Goal: Transaction & Acquisition: Book appointment/travel/reservation

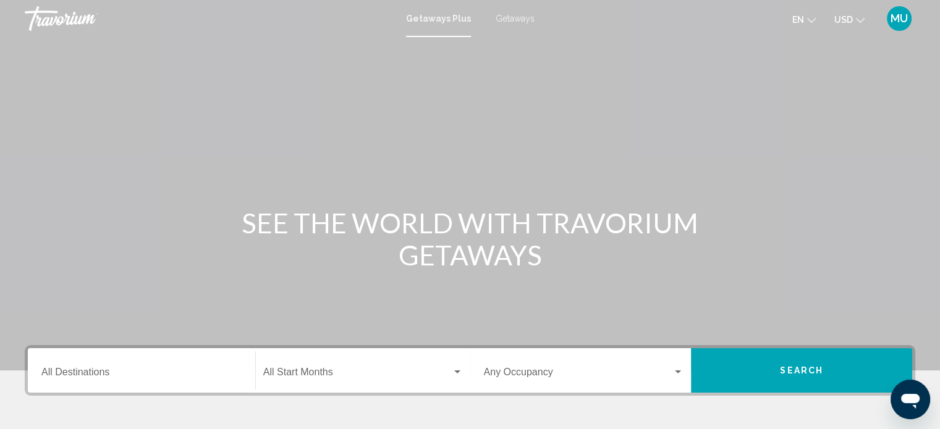
click at [525, 22] on span "Getaways" at bounding box center [514, 19] width 39 height 10
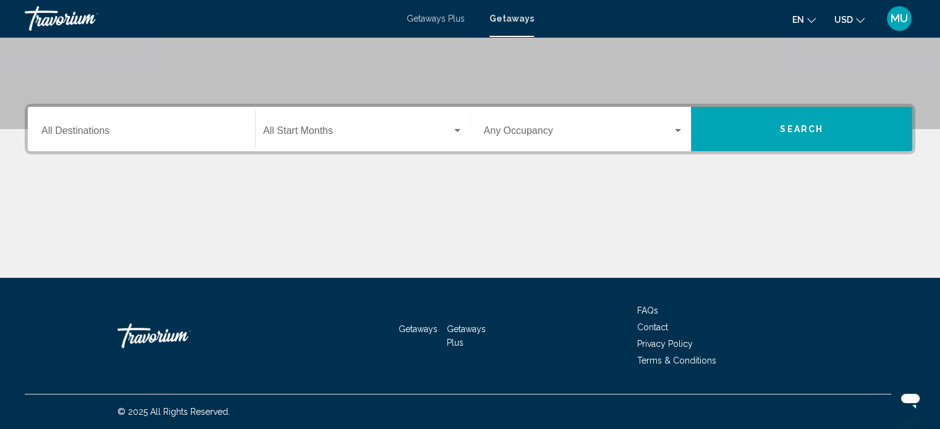
scroll to position [371, 0]
click at [94, 128] on input "Destination All Destinations" at bounding box center [141, 133] width 200 height 11
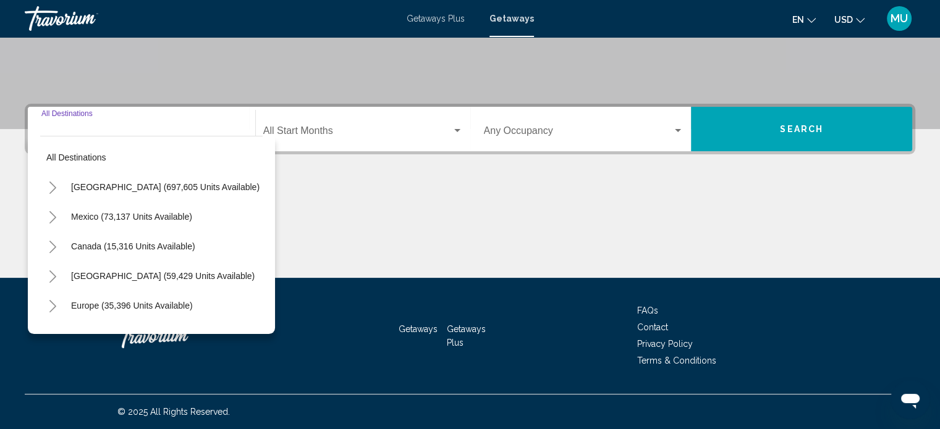
click at [56, 182] on icon "Toggle United States (697,605 units available)" at bounding box center [52, 188] width 7 height 12
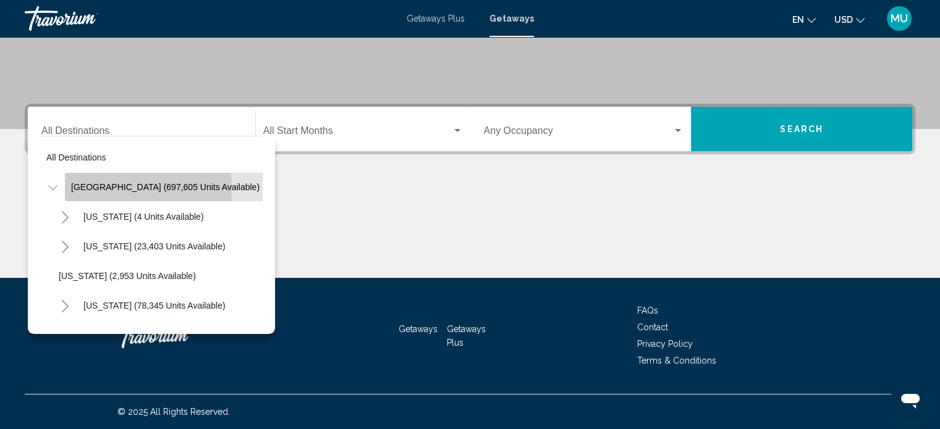
click at [86, 182] on span "United States (697,605 units available)" at bounding box center [165, 187] width 188 height 10
type input "**********"
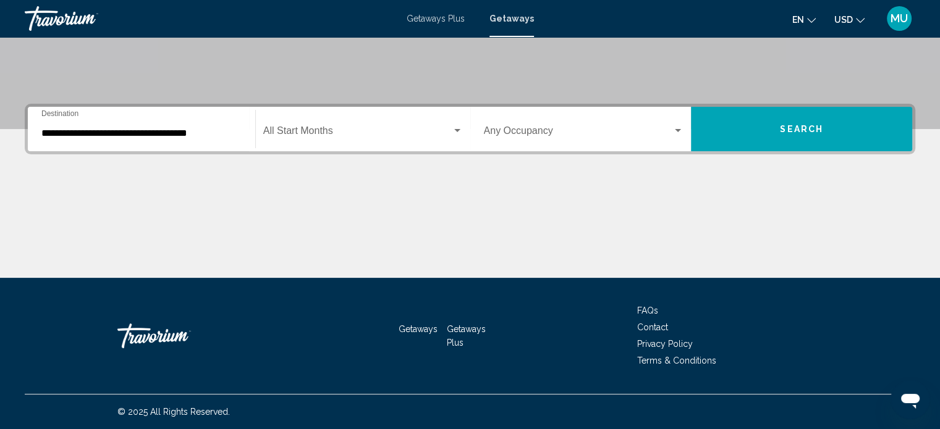
click at [49, 110] on div "**********" at bounding box center [141, 129] width 215 height 39
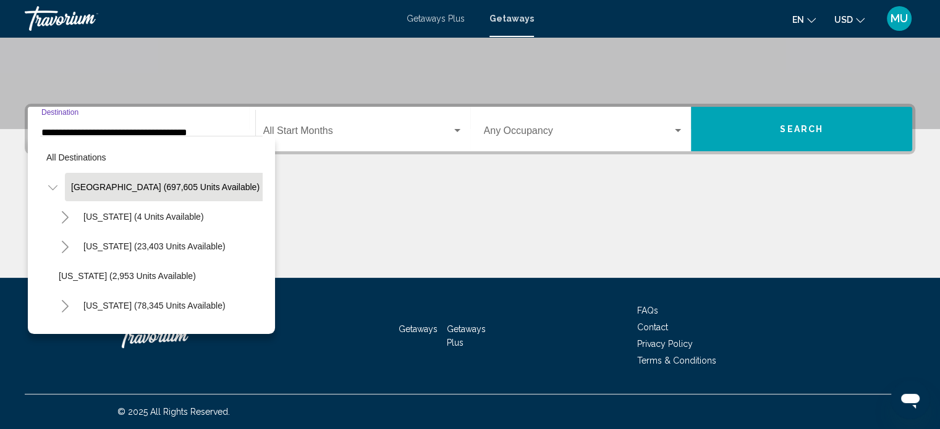
scroll to position [0, 0]
click at [57, 194] on icon "Toggle United States (697,605 units available)" at bounding box center [52, 188] width 9 height 12
click at [113, 192] on span "United States (697,605 units available)" at bounding box center [165, 187] width 188 height 10
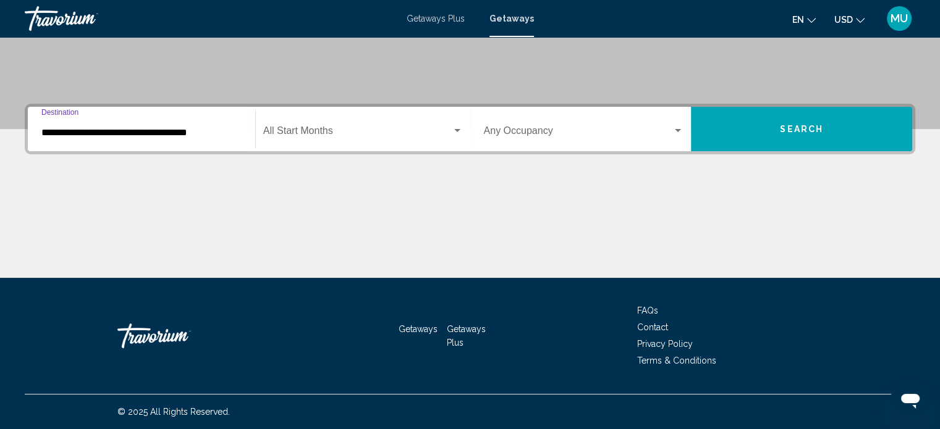
click at [454, 129] on div "Search widget" at bounding box center [457, 130] width 6 height 3
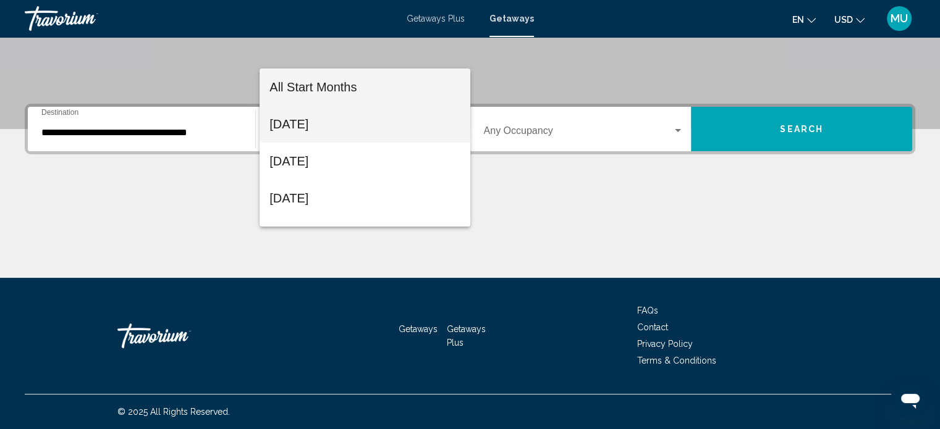
click at [306, 124] on span "September 2025" at bounding box center [364, 124] width 191 height 37
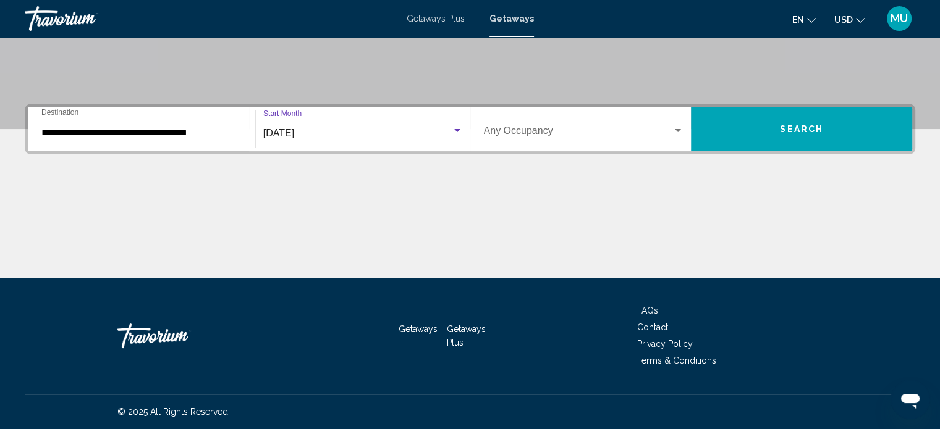
click at [455, 129] on div "Search widget" at bounding box center [457, 130] width 6 height 3
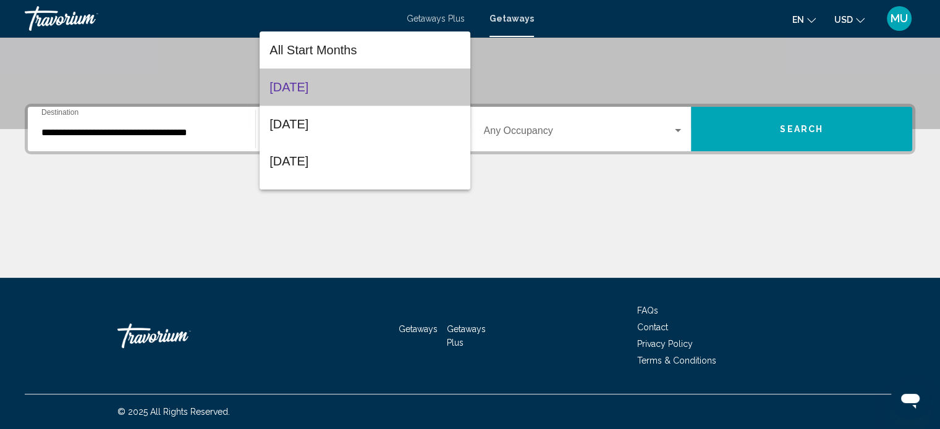
click at [455, 83] on mat-option "September 2025" at bounding box center [364, 87] width 211 height 37
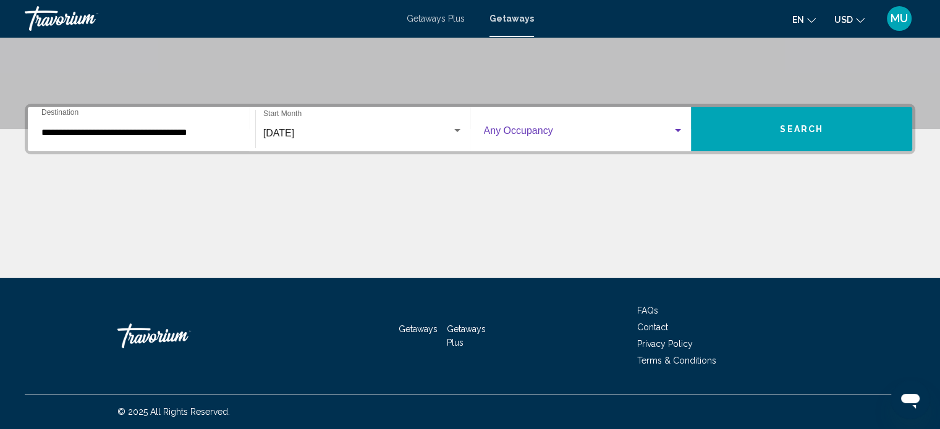
click at [675, 129] on div "Search widget" at bounding box center [678, 130] width 6 height 3
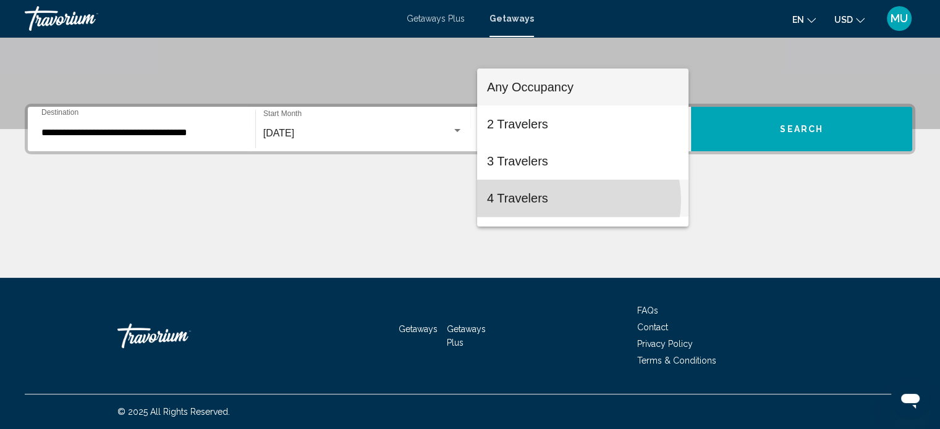
click at [568, 200] on span "4 Travelers" at bounding box center [583, 198] width 192 height 37
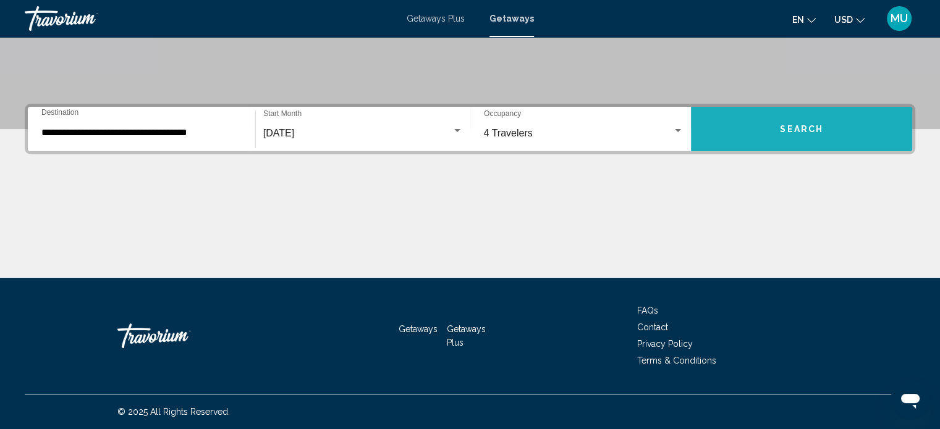
click at [789, 125] on span "Search" at bounding box center [801, 130] width 43 height 10
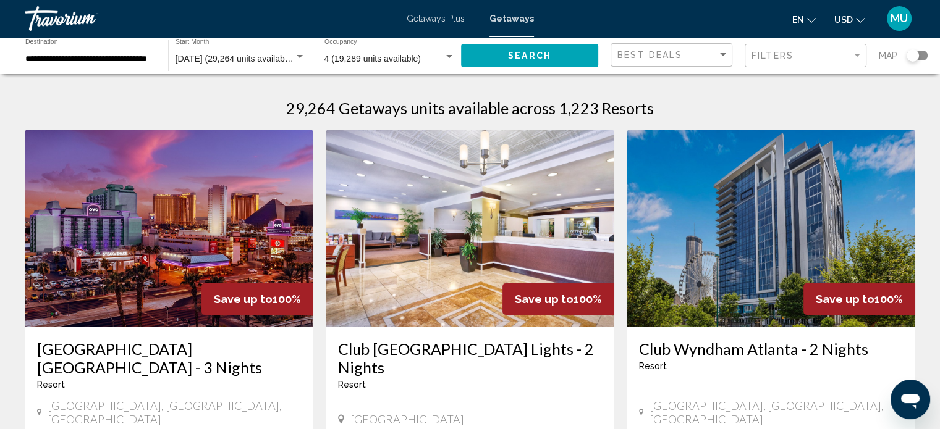
click at [82, 64] on input "**********" at bounding box center [90, 59] width 130 height 10
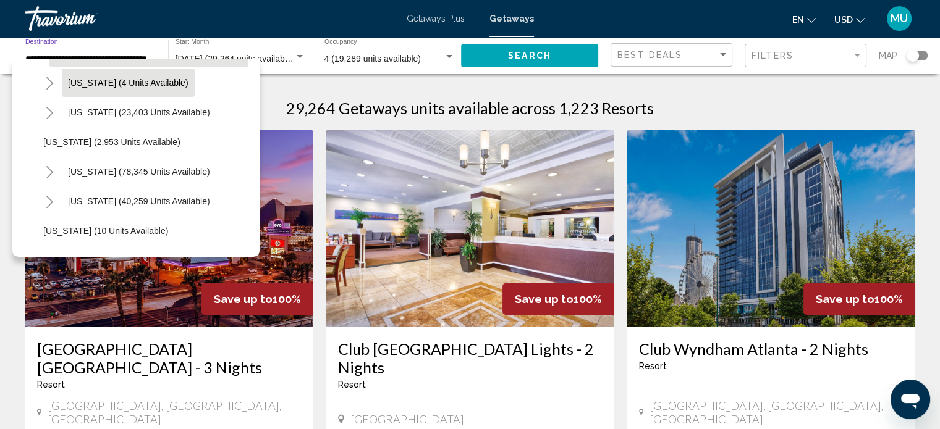
scroll to position [124, 0]
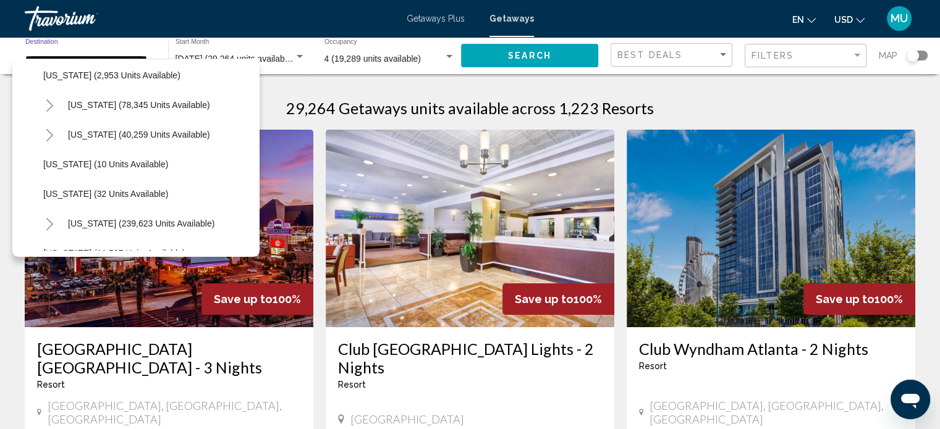
click at [85, 229] on span "Florida (239,623 units available)" at bounding box center [141, 224] width 146 height 10
type input "**********"
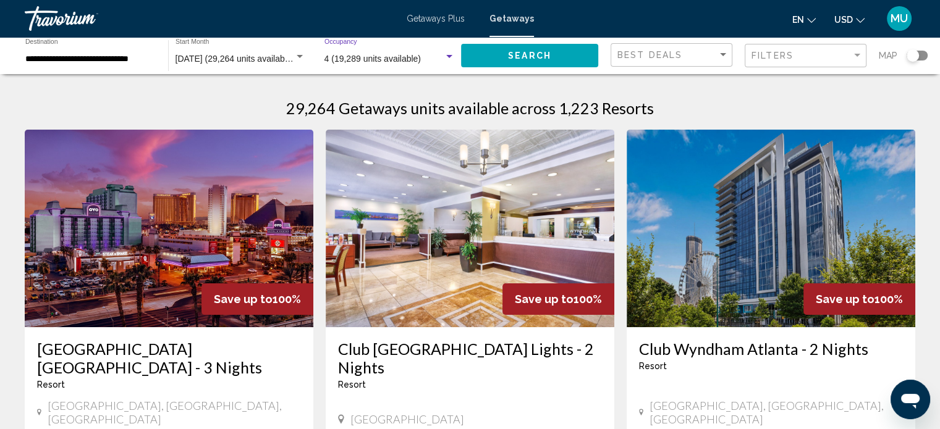
click at [446, 58] on div "Search widget" at bounding box center [449, 56] width 6 height 3
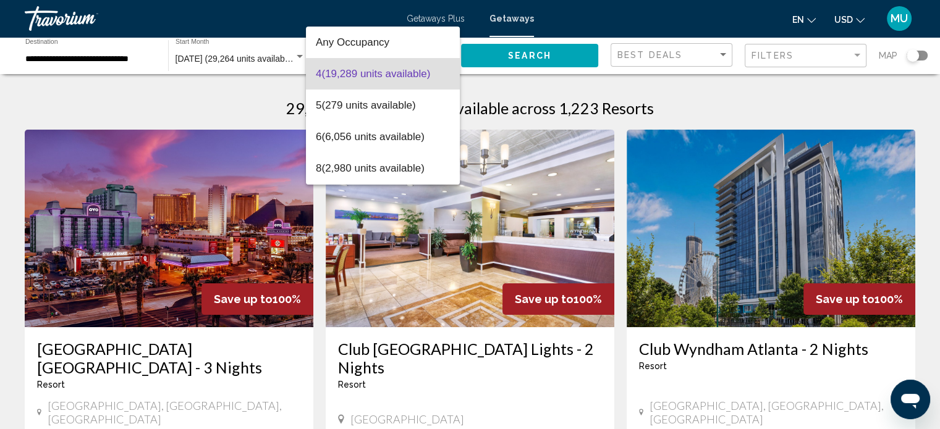
drag, startPoint x: 107, startPoint y: 75, endPoint x: 145, endPoint y: 70, distance: 38.6
click at [109, 75] on div at bounding box center [470, 214] width 940 height 429
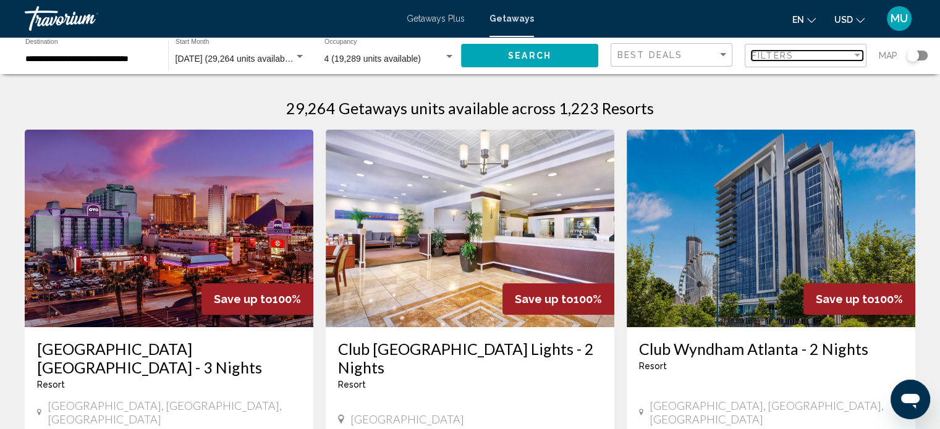
click at [854, 57] on div "Filter" at bounding box center [857, 55] width 6 height 3
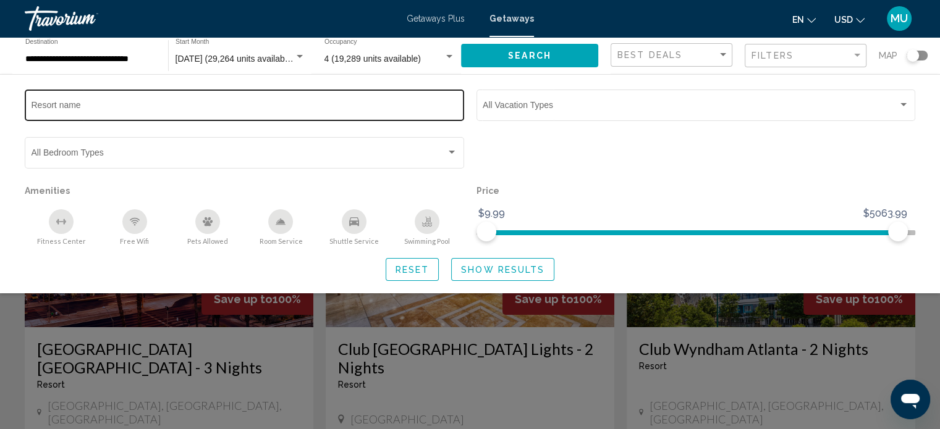
click at [375, 112] on input "Resort name" at bounding box center [245, 108] width 426 height 10
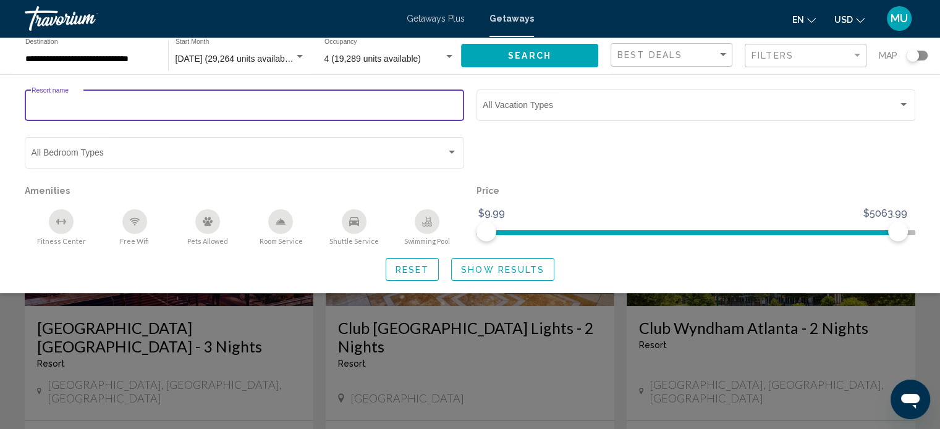
scroll to position [0, 0]
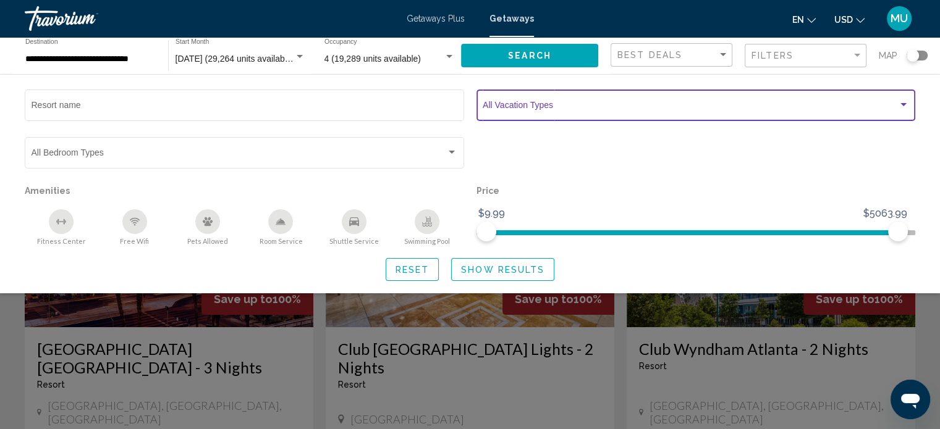
click at [898, 110] on div "Search widget" at bounding box center [903, 105] width 11 height 10
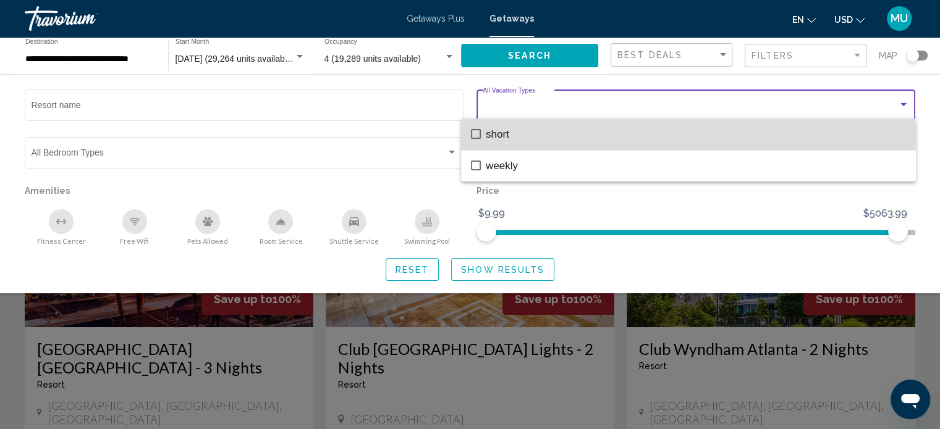
click at [474, 133] on mat-pseudo-checkbox at bounding box center [476, 134] width 10 height 10
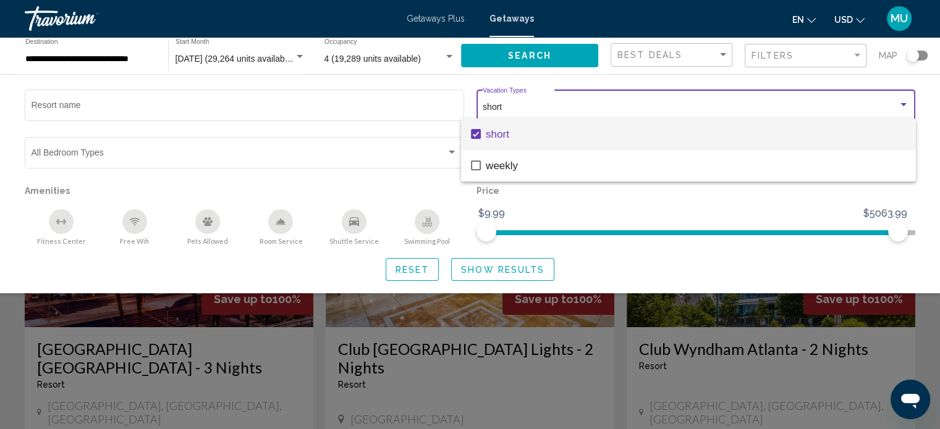
click at [219, 140] on div at bounding box center [470, 214] width 940 height 429
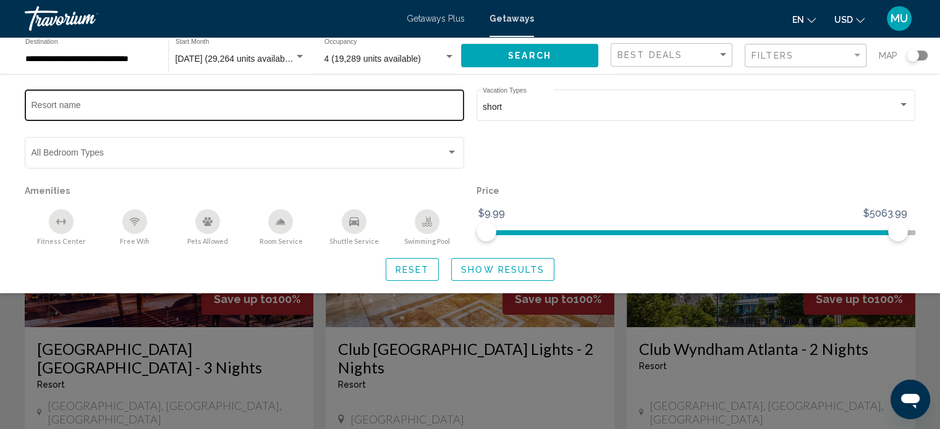
click at [232, 121] on div "Resort name" at bounding box center [245, 104] width 426 height 34
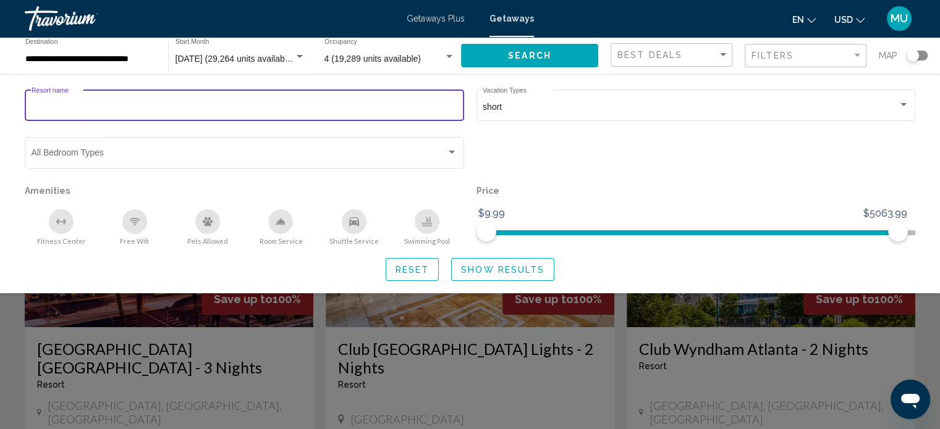
type input "*"
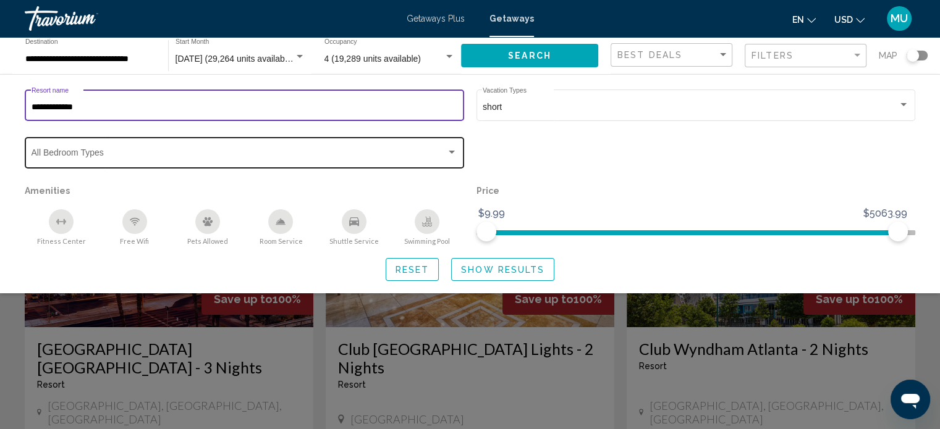
type input "**********"
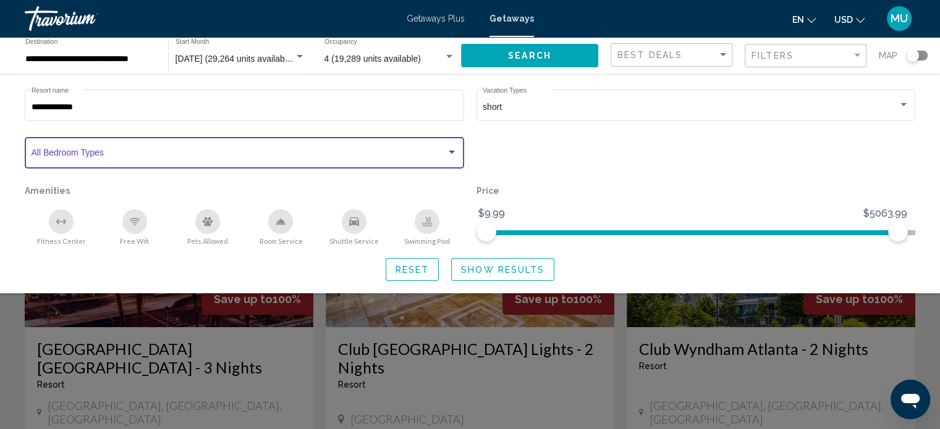
click at [448, 154] on div "Search widget" at bounding box center [451, 152] width 6 height 3
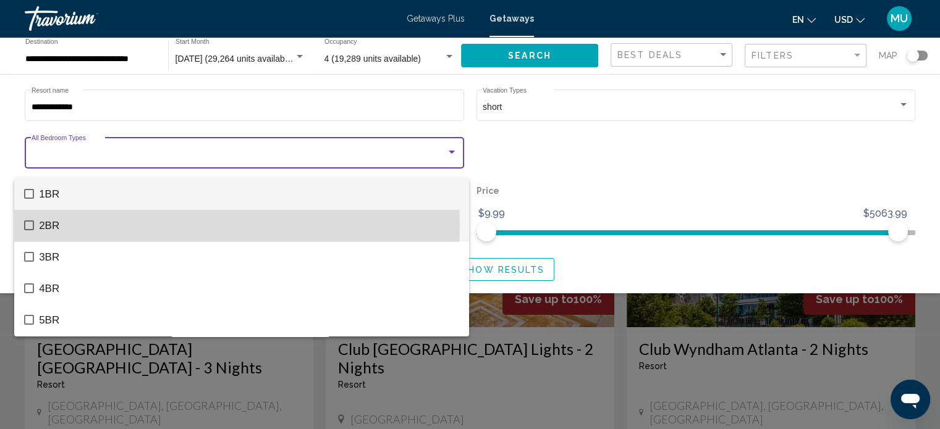
click at [28, 224] on mat-pseudo-checkbox at bounding box center [29, 226] width 10 height 10
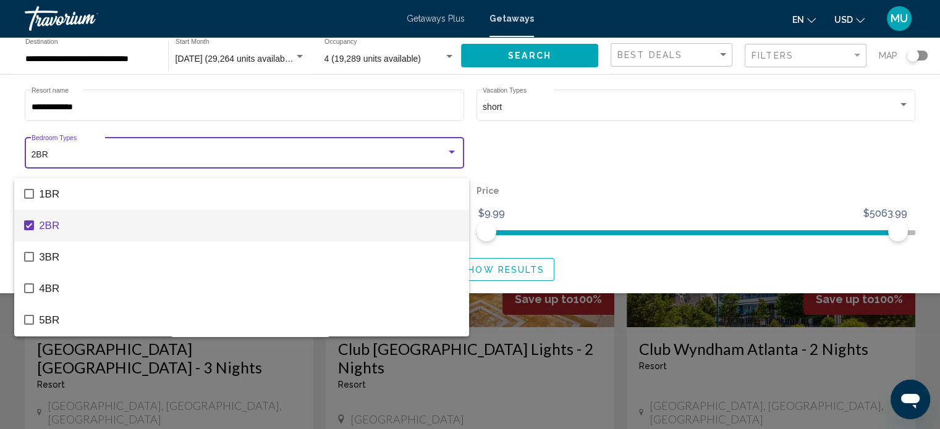
click at [699, 70] on div at bounding box center [470, 214] width 940 height 429
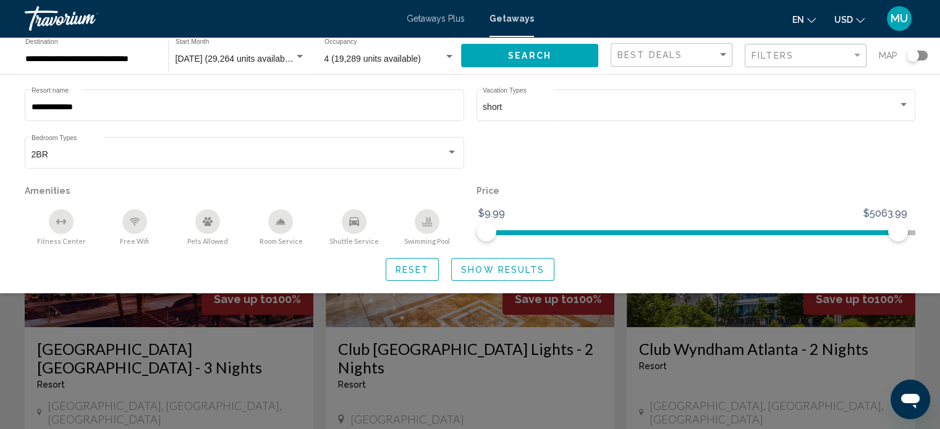
click at [878, 64] on span "Map" at bounding box center [887, 55] width 19 height 17
click at [906, 62] on div "Search widget" at bounding box center [912, 55] width 12 height 12
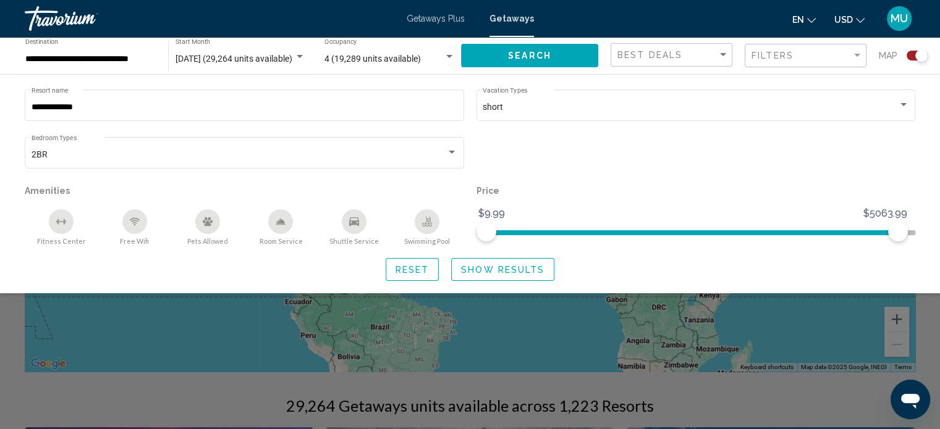
scroll to position [185, 0]
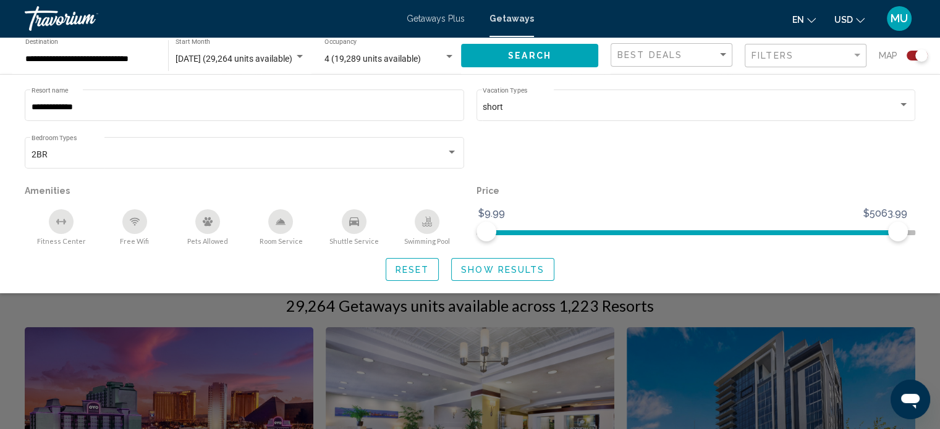
click at [688, 398] on div "Search widget" at bounding box center [470, 307] width 940 height 244
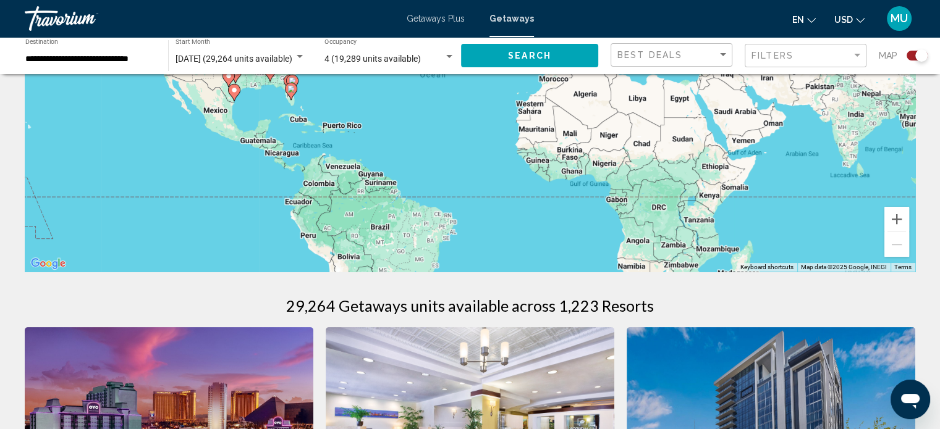
scroll to position [124, 0]
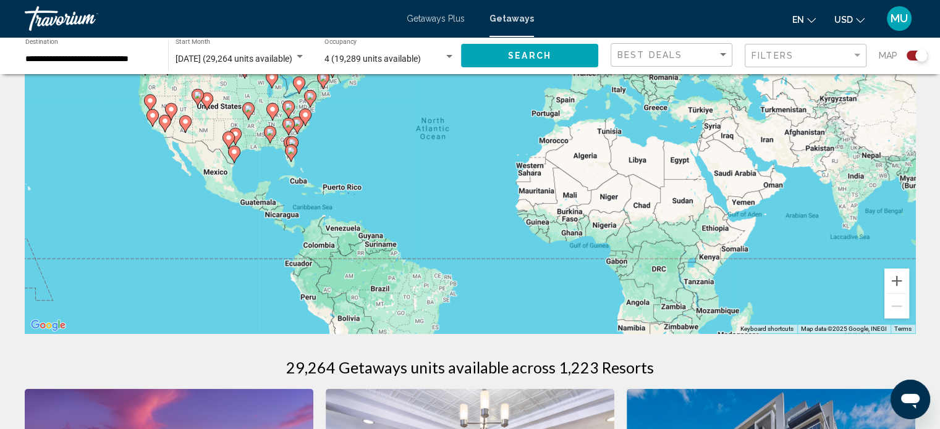
click at [288, 154] on image "Main content" at bounding box center [290, 150] width 7 height 7
type input "**********"
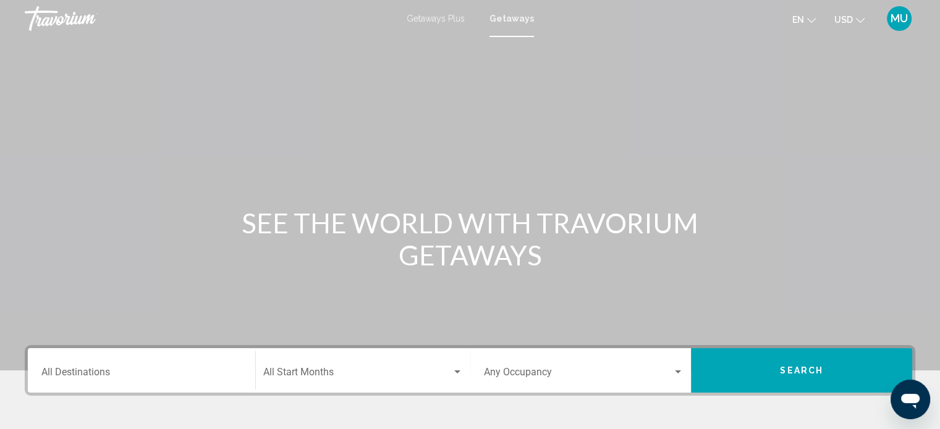
click at [442, 30] on div "Getaways Plus Getaways en English Español Français Italiano Português русский U…" at bounding box center [470, 19] width 940 height 26
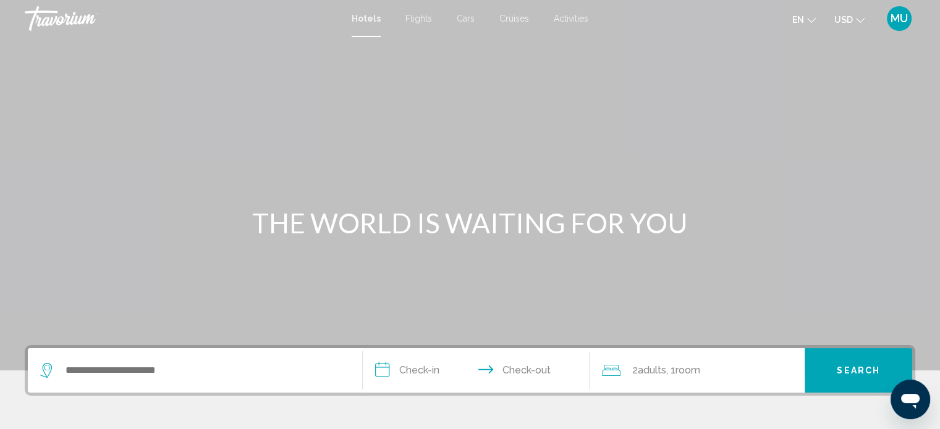
click at [352, 23] on span "Hotels" at bounding box center [366, 19] width 29 height 10
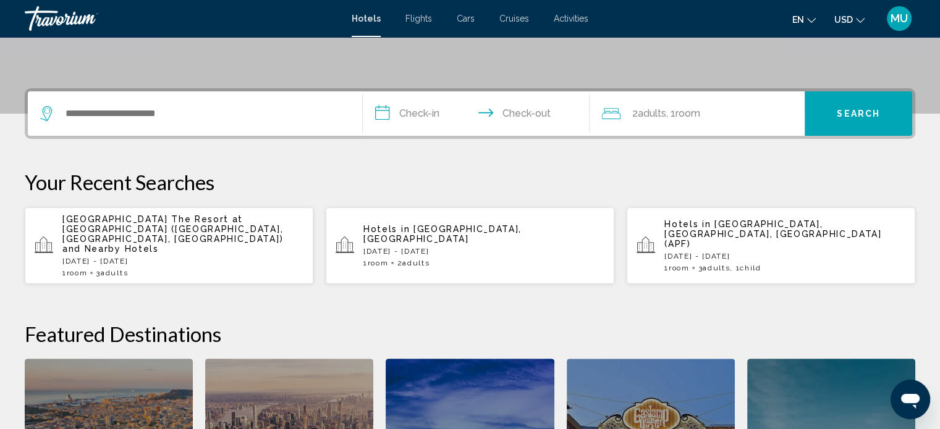
scroll to position [247, 0]
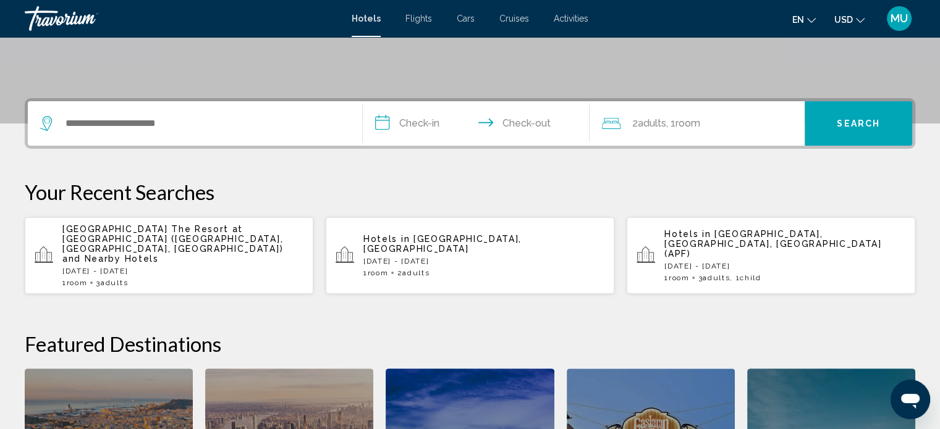
click at [50, 124] on icon "Search widget" at bounding box center [47, 121] width 6 height 6
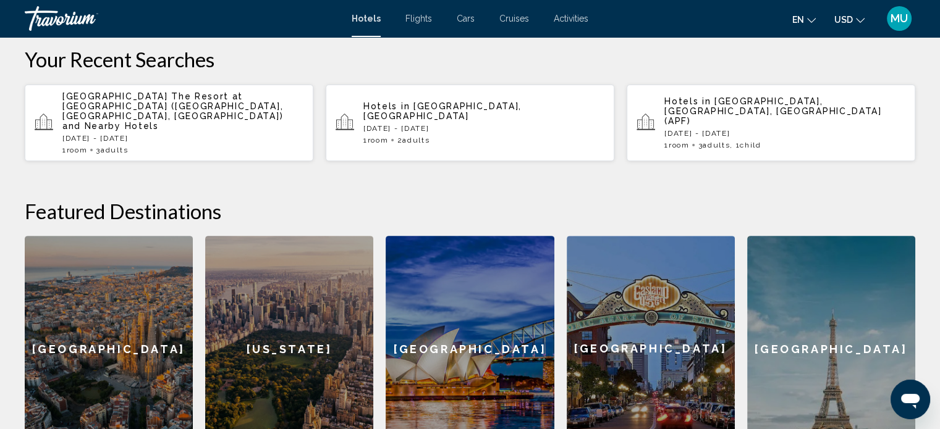
scroll to position [381, 0]
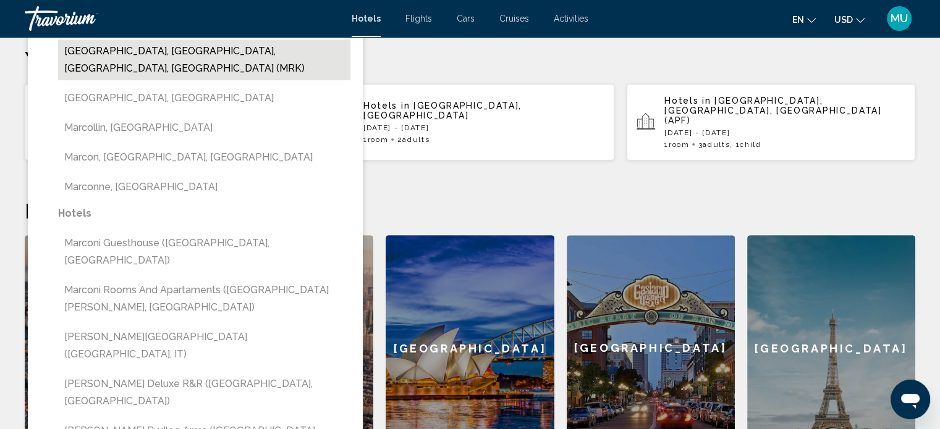
click at [135, 80] on button "[GEOGRAPHIC_DATA], [GEOGRAPHIC_DATA], [GEOGRAPHIC_DATA], [GEOGRAPHIC_DATA] (MRK)" at bounding box center [204, 60] width 292 height 41
type input "**********"
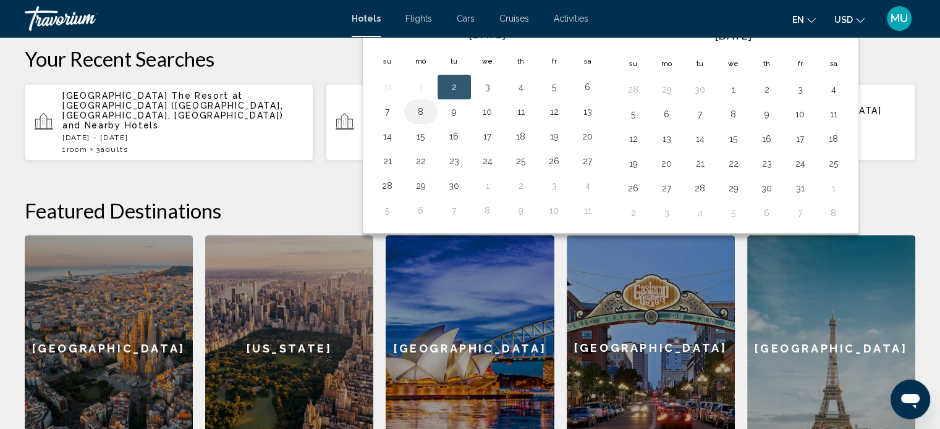
click at [430, 120] on button "8" at bounding box center [421, 111] width 20 height 17
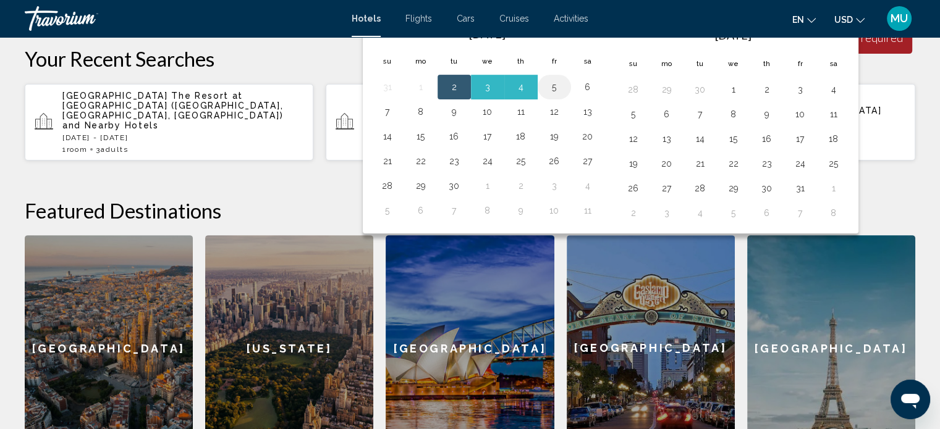
click at [564, 96] on button "5" at bounding box center [554, 86] width 20 height 17
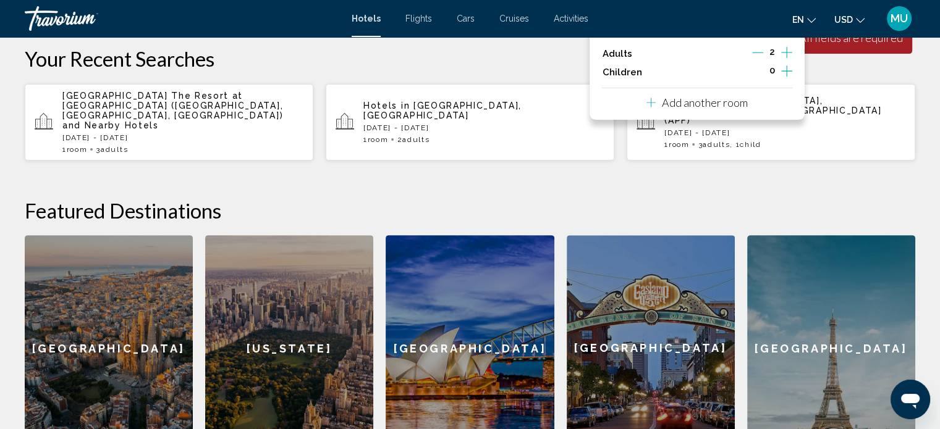
click at [633, 35] on p "Room 1" at bounding box center [618, 30] width 32 height 10
click at [662, 109] on p "Add another room" at bounding box center [705, 103] width 86 height 14
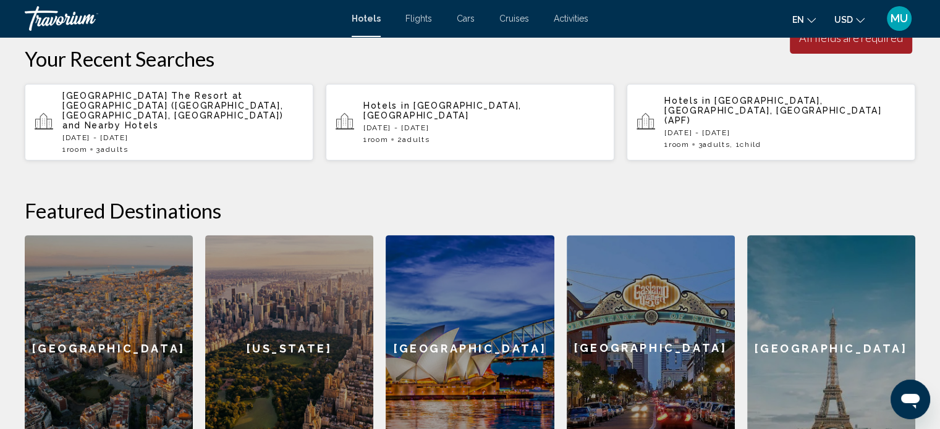
click at [799, 44] on div "All fields are required" at bounding box center [851, 38] width 104 height 14
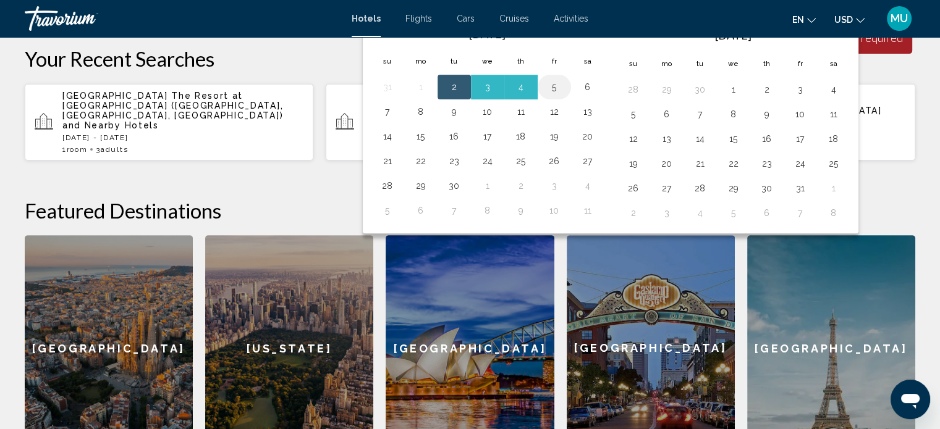
click at [564, 96] on button "5" at bounding box center [554, 86] width 20 height 17
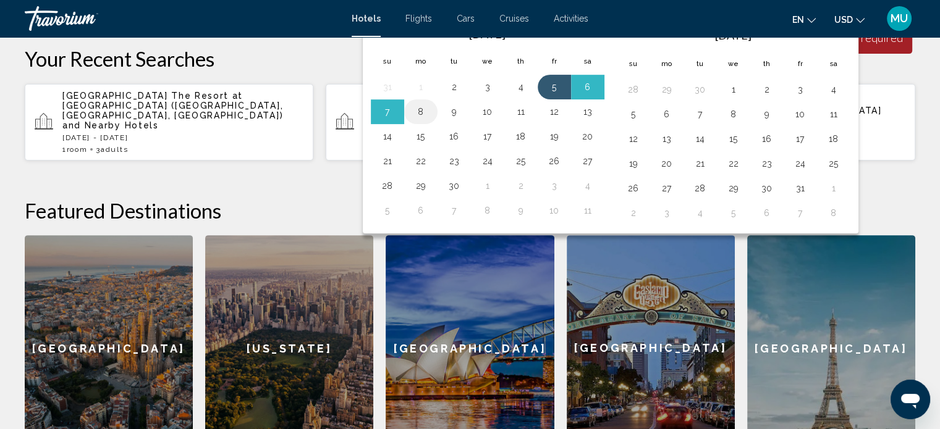
click at [420, 120] on button "8" at bounding box center [421, 111] width 20 height 17
type input "**********"
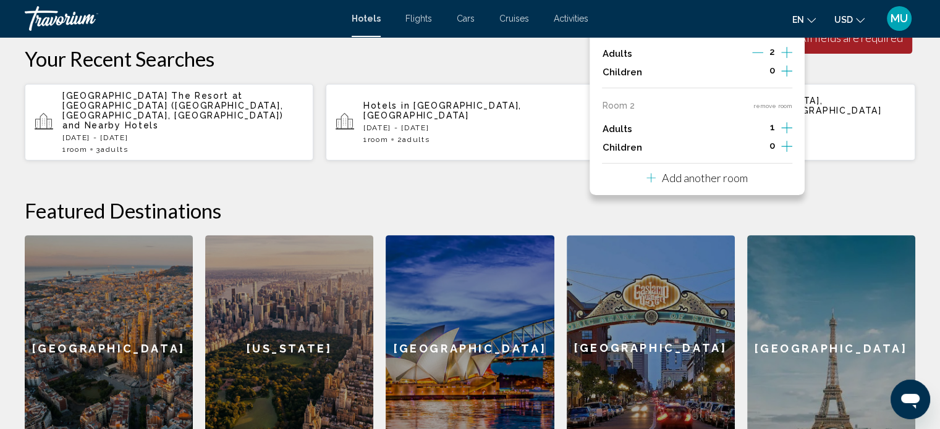
click at [781, 77] on icon "Increment children" at bounding box center [786, 70] width 11 height 11
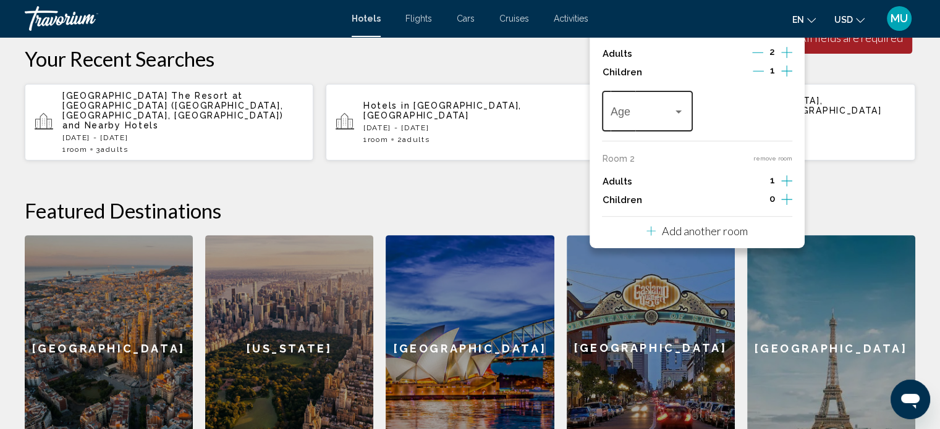
click at [675, 114] on div "Travelers: 3 adults, 1 child" at bounding box center [678, 112] width 6 height 3
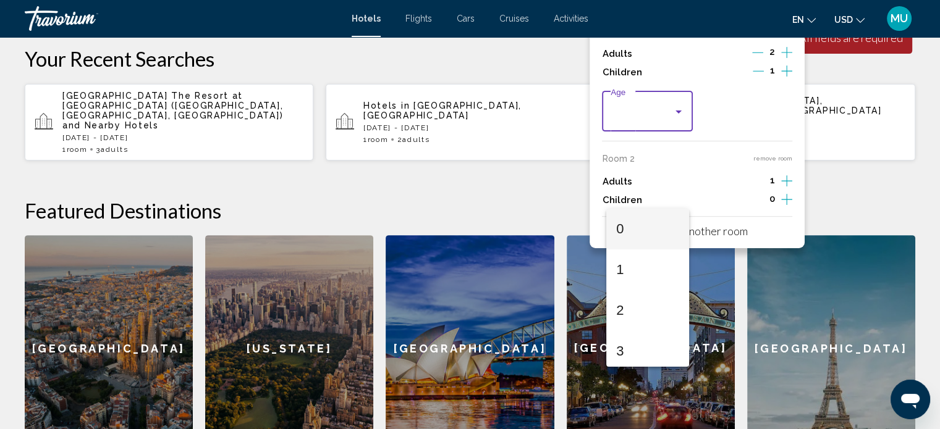
scroll to position [62, 0]
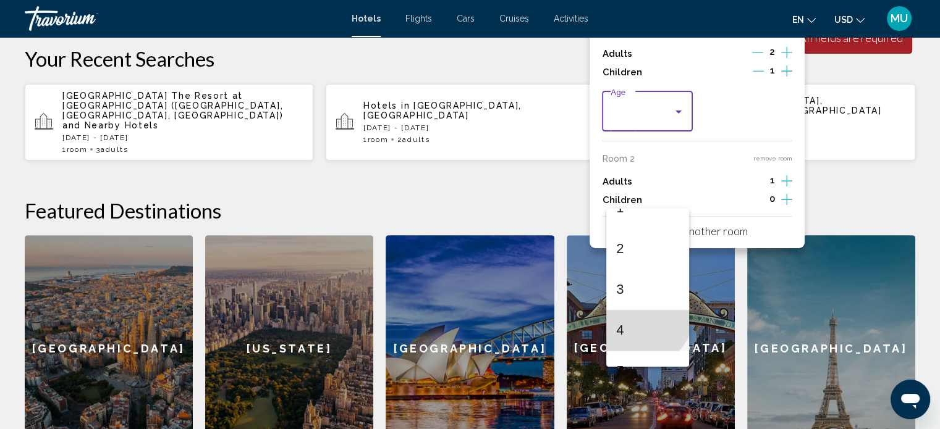
click at [638, 313] on span "4" at bounding box center [647, 330] width 63 height 41
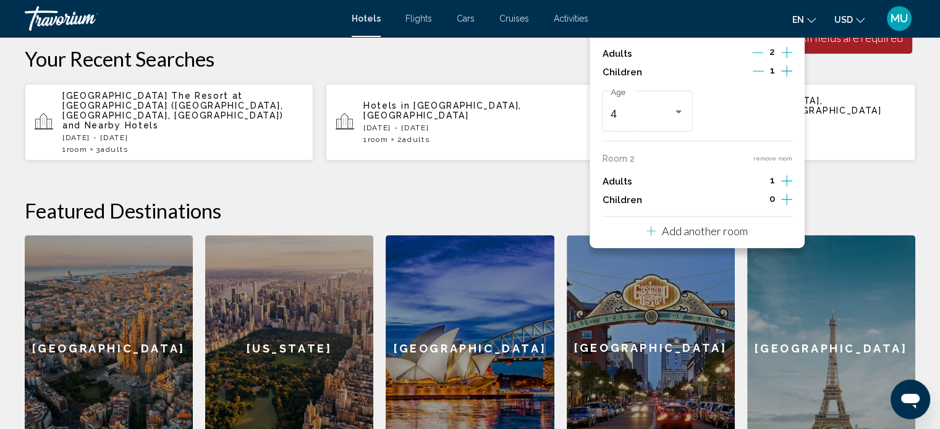
click at [775, 210] on div "Room 2 remove room Adults 1 Children 0" at bounding box center [697, 182] width 190 height 56
click at [781, 60] on icon "Increment adults" at bounding box center [786, 52] width 11 height 15
click at [781, 78] on icon "Increment children" at bounding box center [786, 71] width 11 height 15
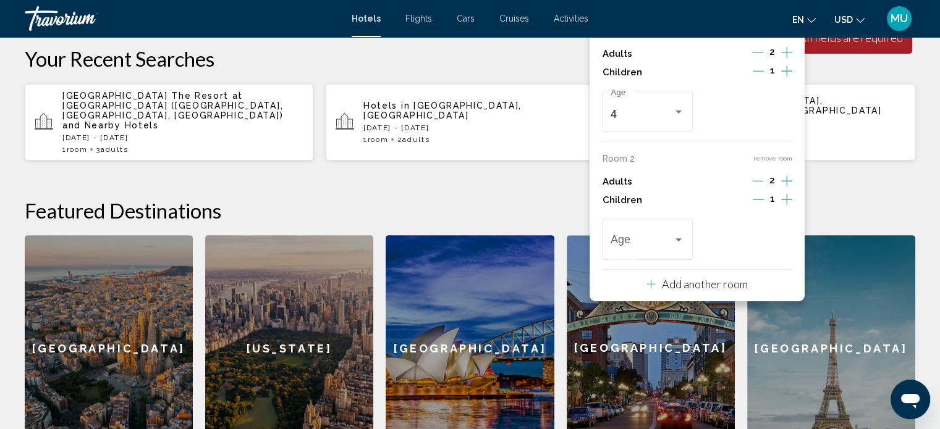
click at [781, 78] on icon "Increment children" at bounding box center [786, 71] width 11 height 15
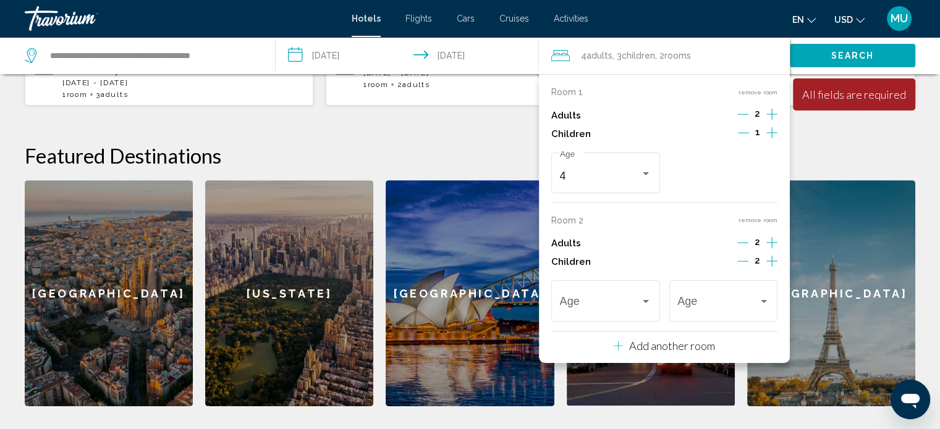
scroll to position [504, 0]
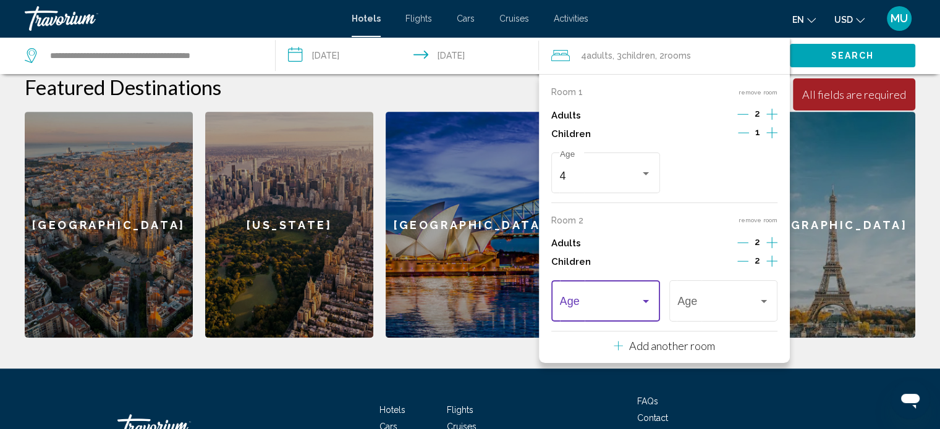
click at [626, 311] on span "Travelers: 4 adults, 3 children" at bounding box center [600, 304] width 81 height 12
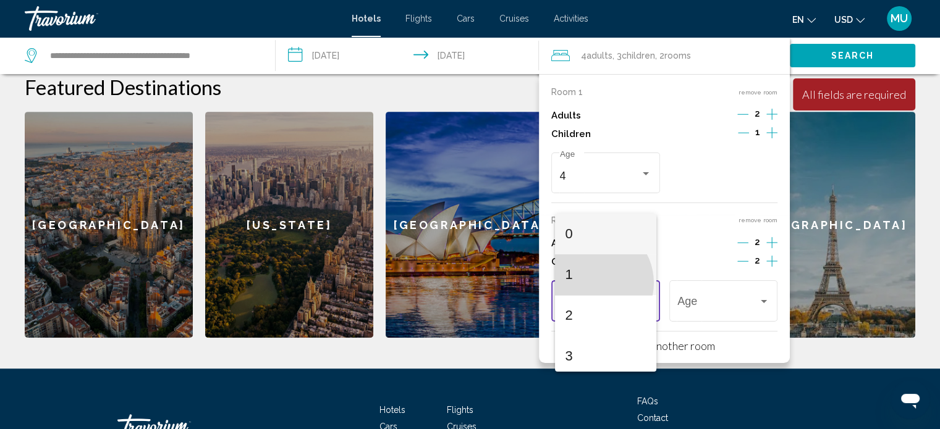
click at [591, 283] on span "1" at bounding box center [605, 275] width 81 height 41
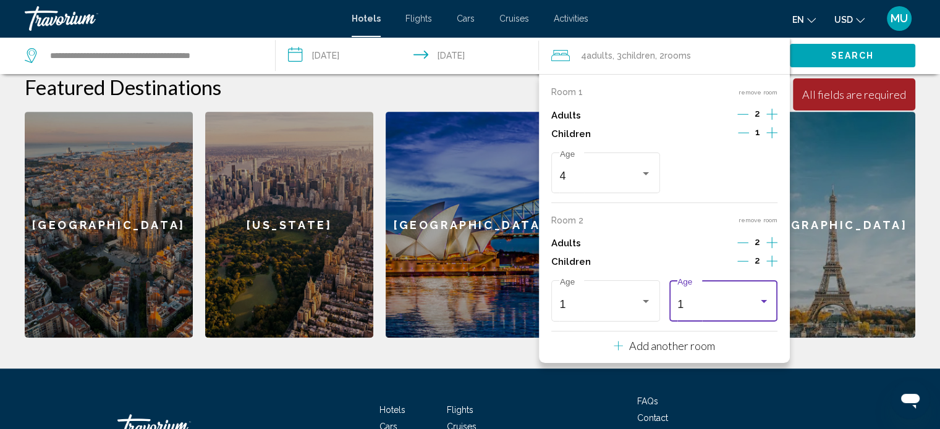
click at [693, 311] on div "1" at bounding box center [717, 304] width 81 height 12
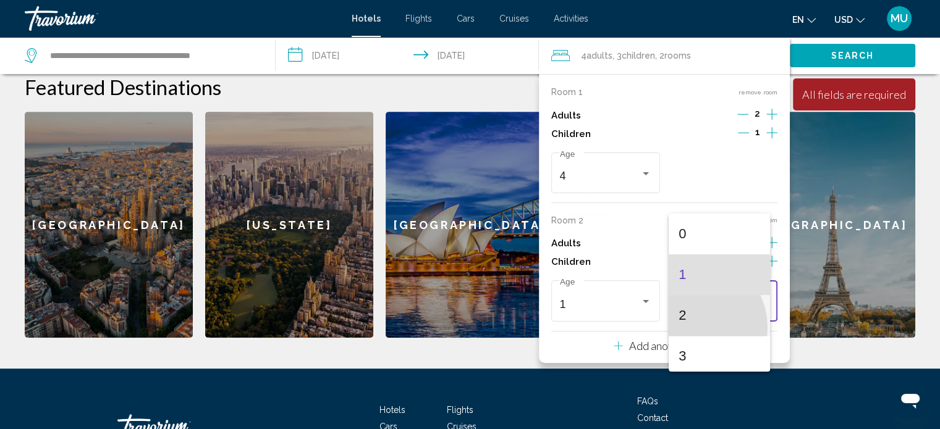
click at [692, 327] on span "2" at bounding box center [718, 315] width 81 height 41
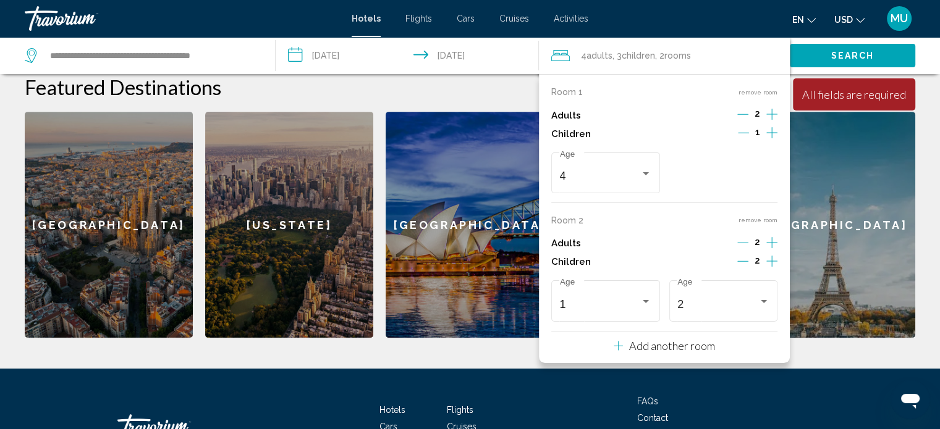
click at [895, 99] on h2 "Featured Destinations" at bounding box center [470, 87] width 890 height 25
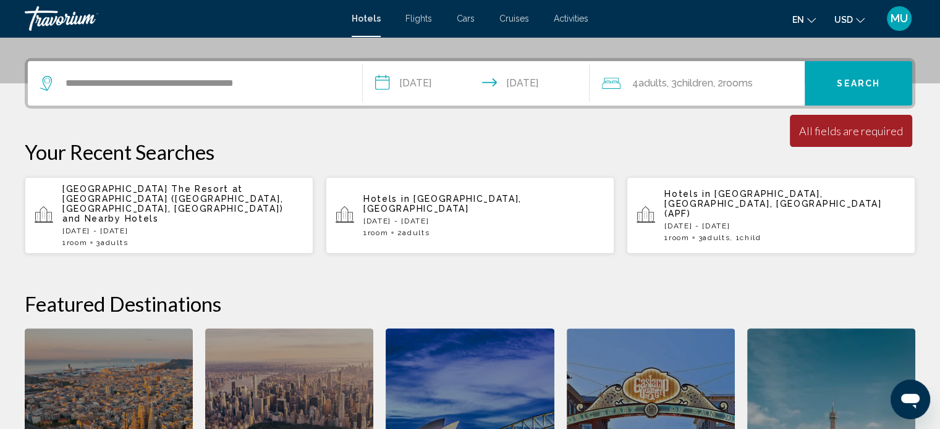
scroll to position [309, 0]
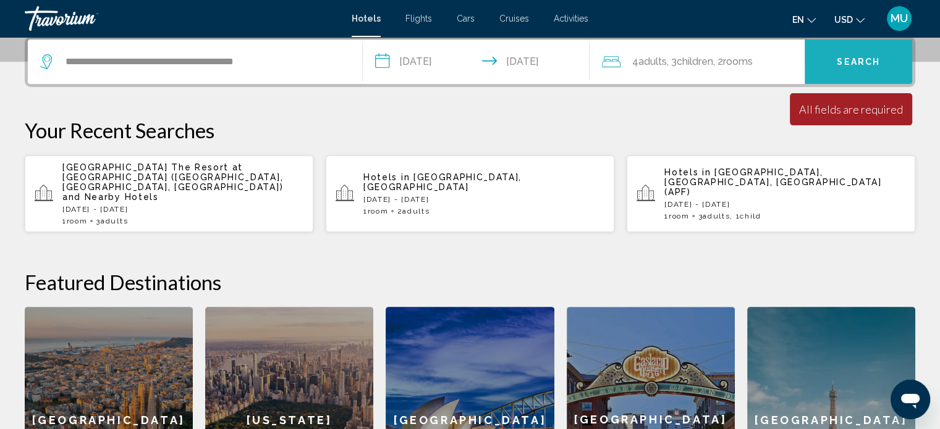
click at [870, 84] on button "Search" at bounding box center [857, 62] width 107 height 44
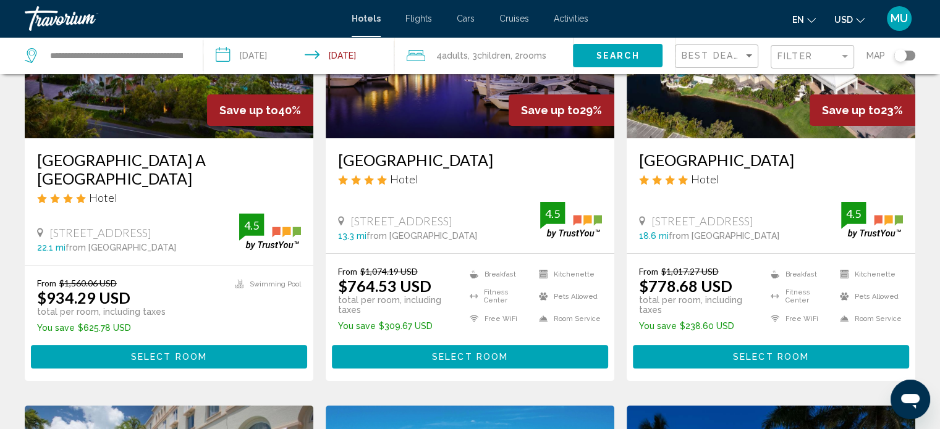
scroll to position [185, 0]
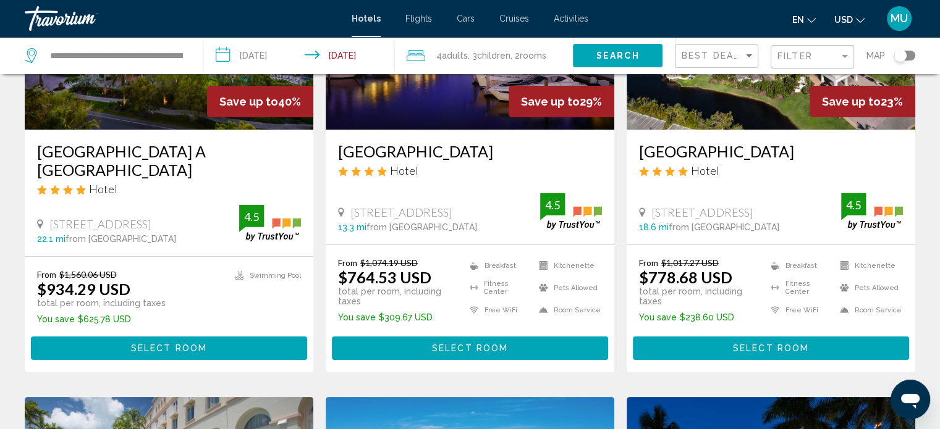
click at [184, 66] on div "**********" at bounding box center [108, 55] width 166 height 37
click at [156, 65] on input "**********" at bounding box center [116, 55] width 135 height 19
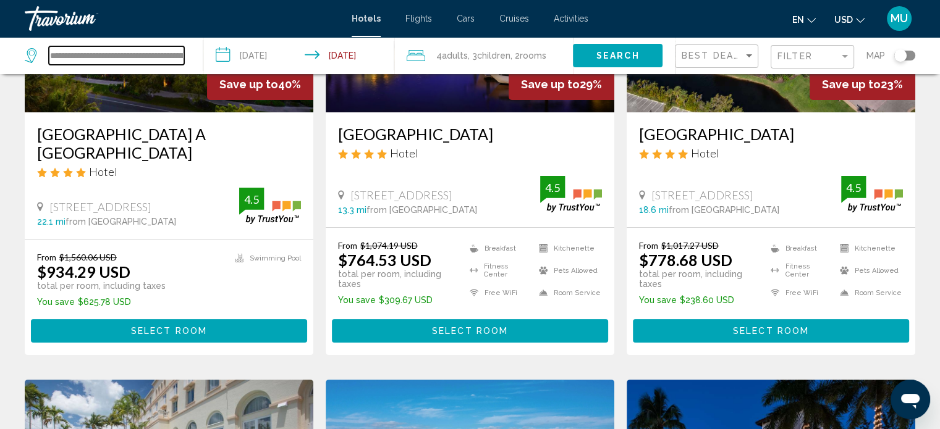
scroll to position [0, 0]
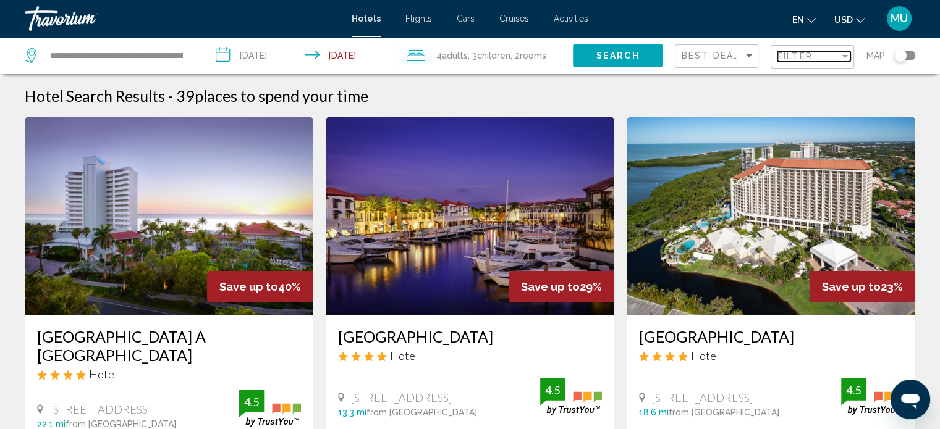
click at [789, 61] on div "Filter" at bounding box center [808, 56] width 62 height 10
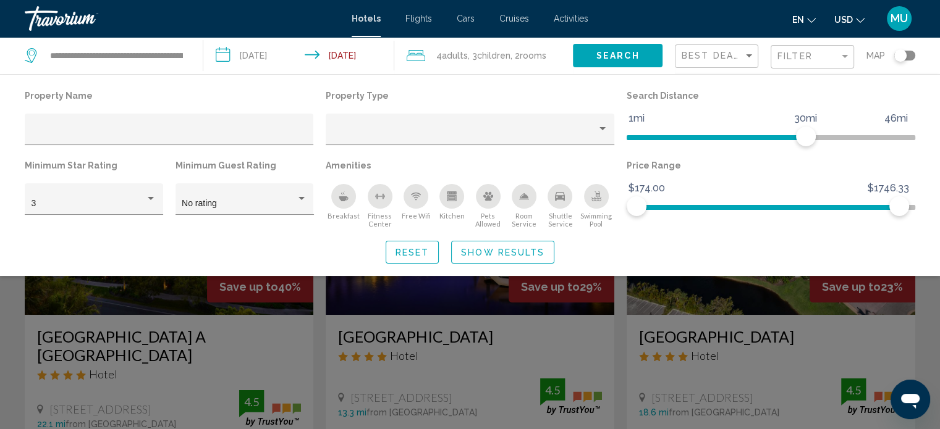
click at [591, 201] on icon "Swimming Pool" at bounding box center [596, 197] width 10 height 10
click at [462, 209] on div "Kitchen" at bounding box center [451, 196] width 25 height 25
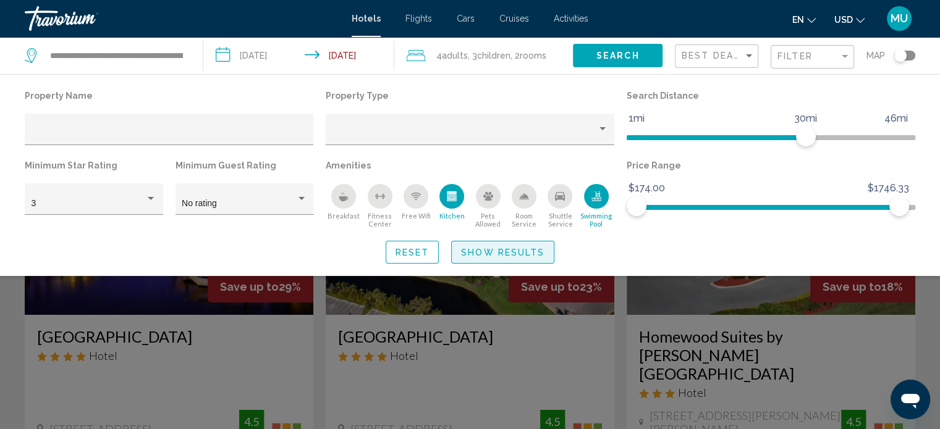
click at [537, 258] on span "Show Results" at bounding box center [502, 253] width 83 height 10
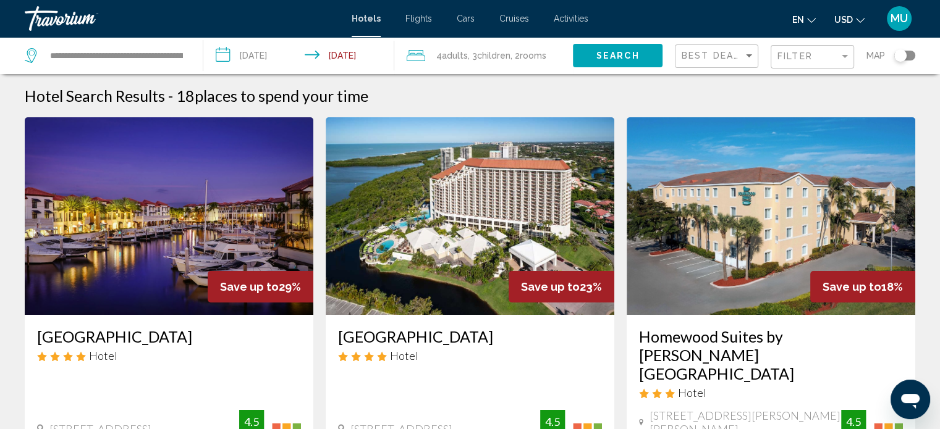
click at [188, 74] on div "**********" at bounding box center [108, 55] width 166 height 37
click at [132, 65] on input "**********" at bounding box center [116, 55] width 135 height 19
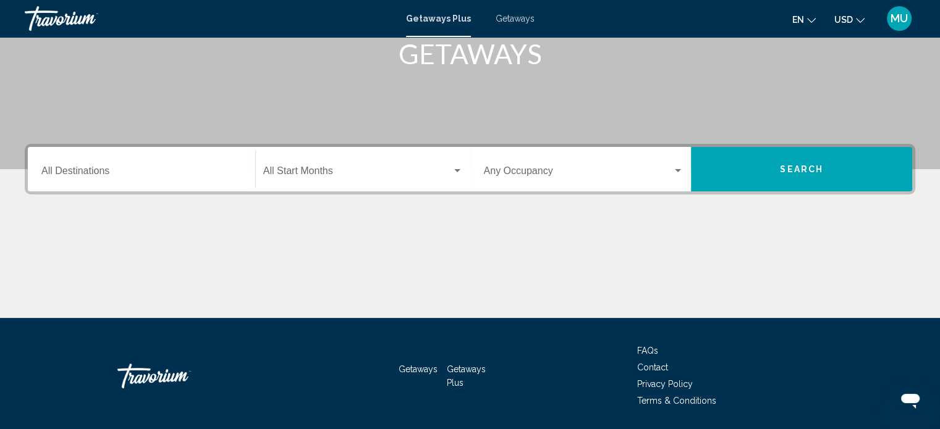
scroll to position [247, 0]
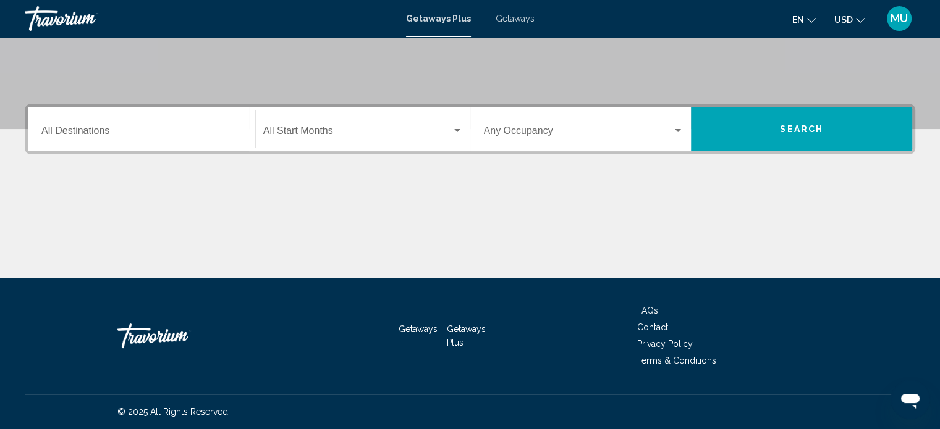
click at [168, 149] on div "Destination All Destinations" at bounding box center [141, 129] width 200 height 39
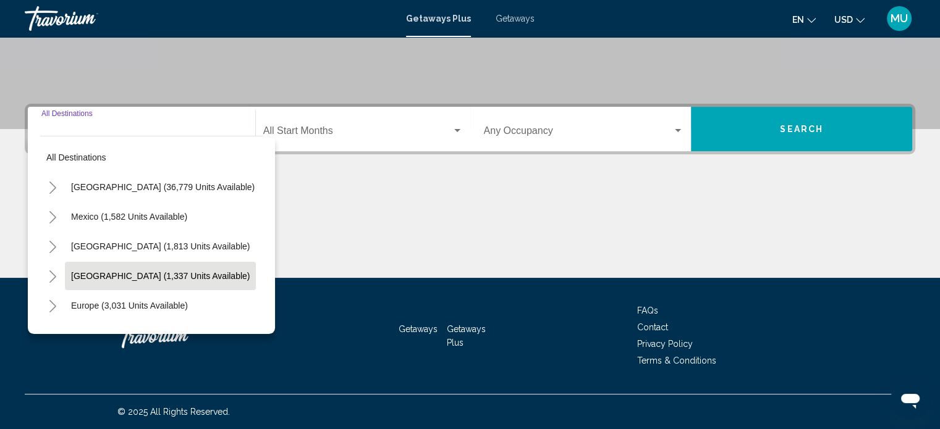
scroll to position [381, 0]
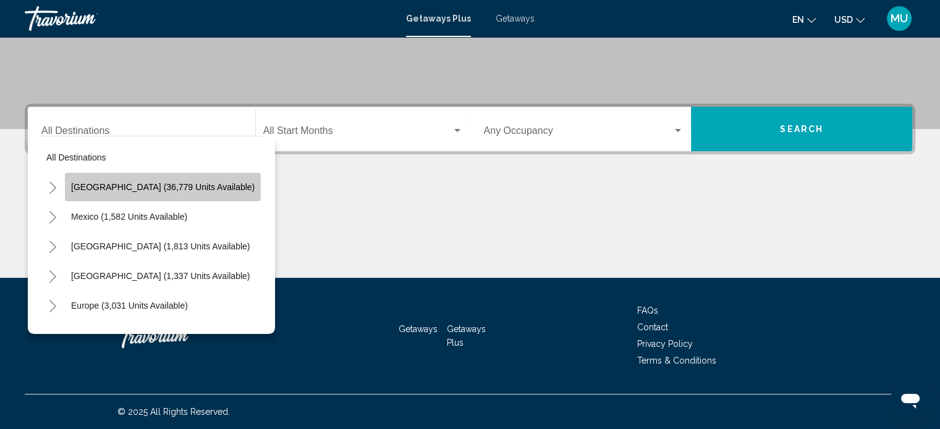
click at [185, 182] on span "United States (36,779 units available)" at bounding box center [162, 187] width 183 height 10
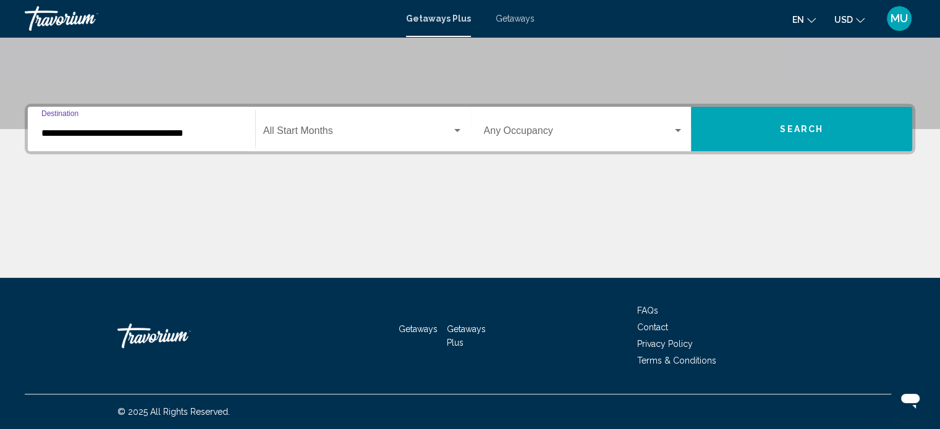
click at [313, 110] on div "Start Month All Start Months" at bounding box center [363, 129] width 200 height 39
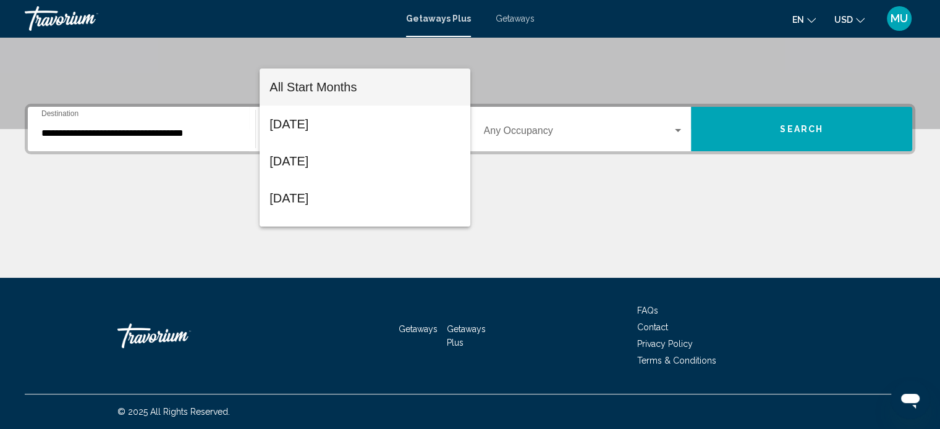
click at [137, 81] on div at bounding box center [470, 214] width 940 height 429
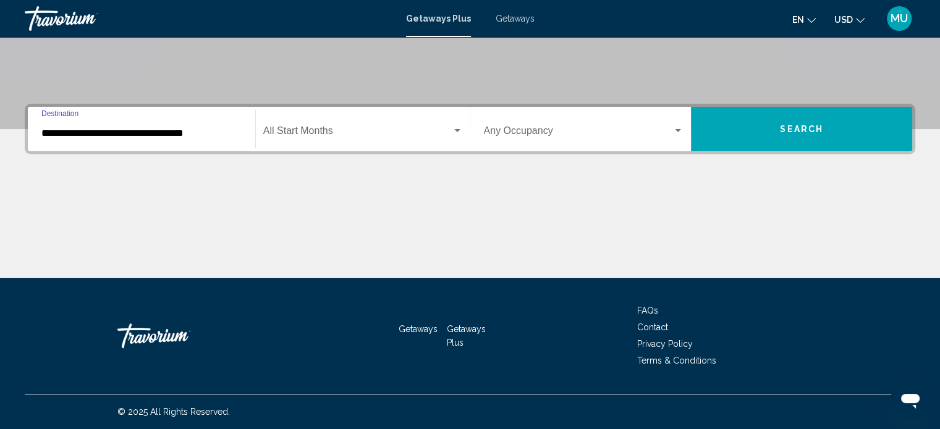
click at [124, 128] on input "**********" at bounding box center [141, 133] width 200 height 11
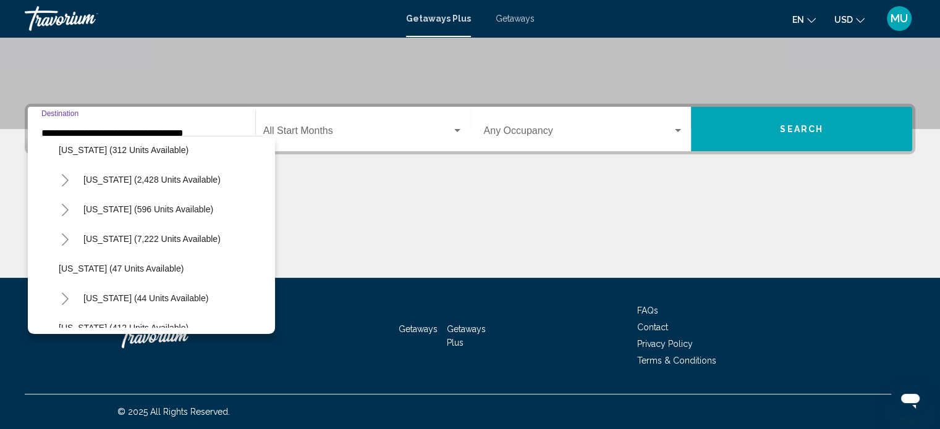
scroll to position [124, 0]
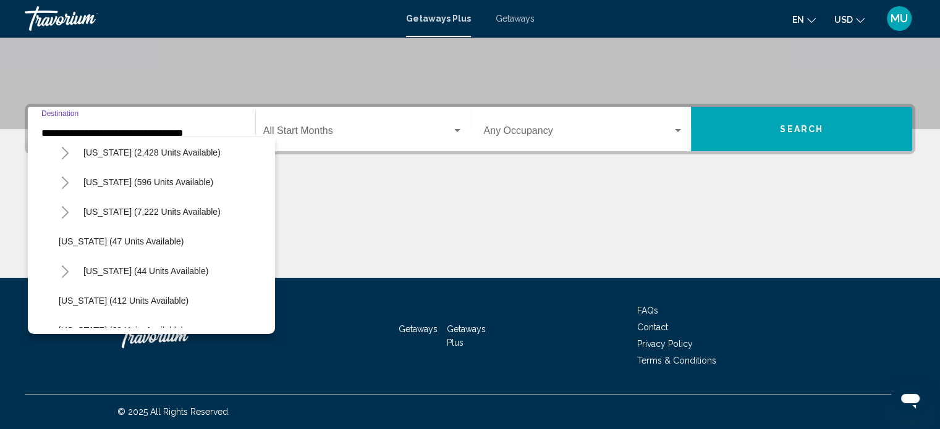
click at [70, 219] on icon "Toggle Florida (7,222 units available)" at bounding box center [65, 212] width 9 height 12
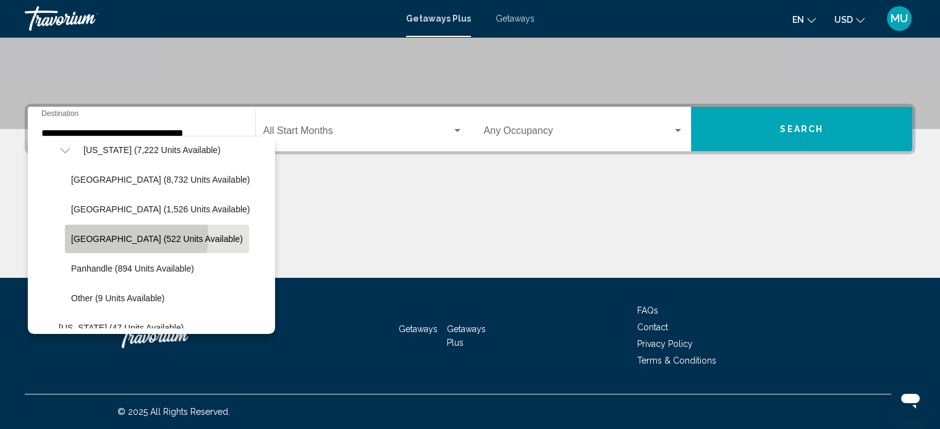
click at [130, 244] on span "West Coast (522 units available)" at bounding box center [157, 239] width 172 height 10
type input "**********"
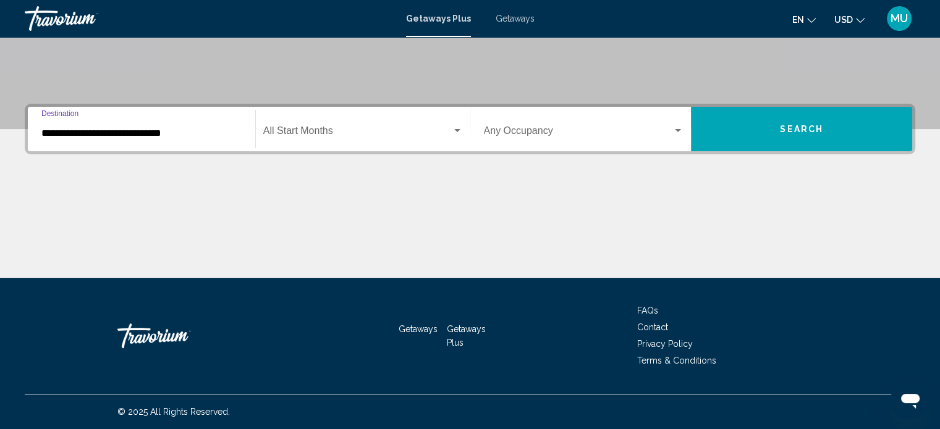
scroll to position [381, 0]
click at [344, 139] on span "Search widget" at bounding box center [357, 133] width 188 height 11
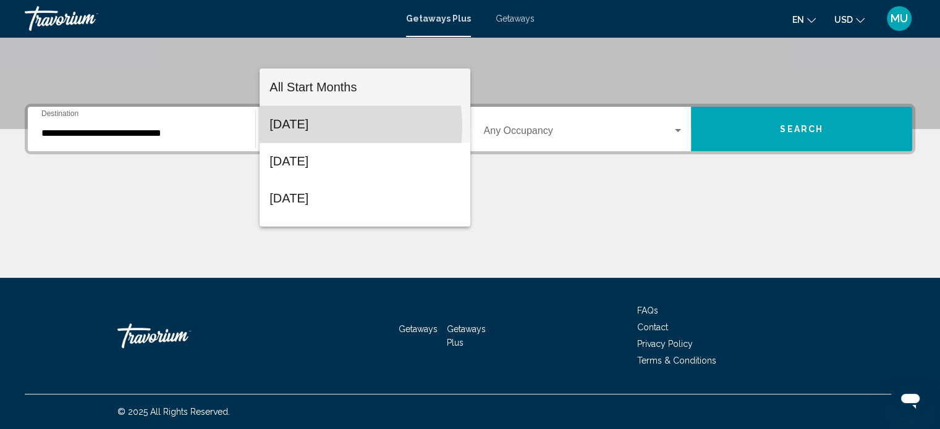
click at [309, 126] on span "September 2025" at bounding box center [364, 124] width 191 height 37
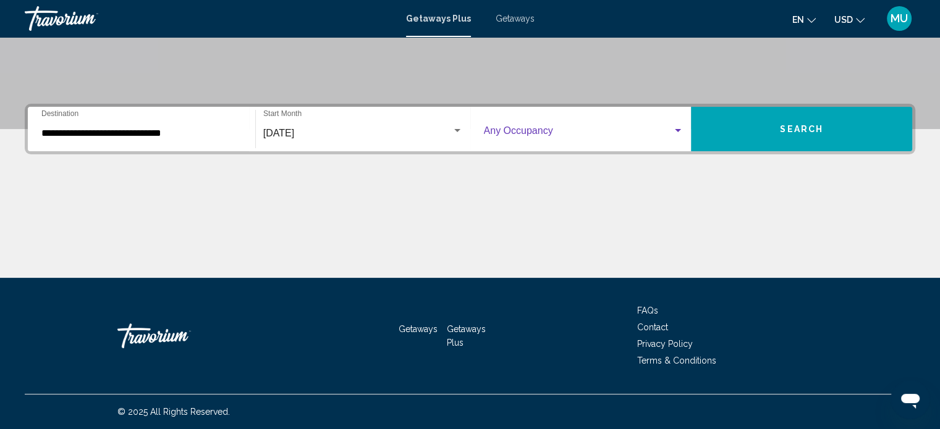
click at [544, 128] on span "Search widget" at bounding box center [578, 133] width 189 height 11
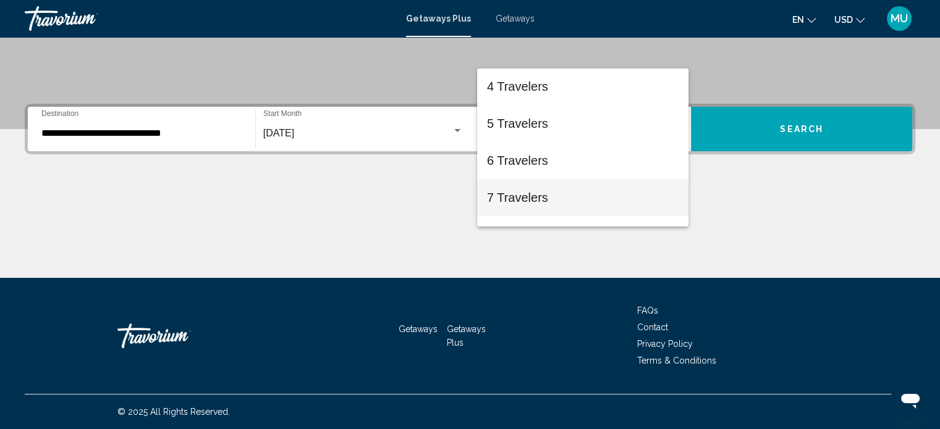
scroll to position [124, 0]
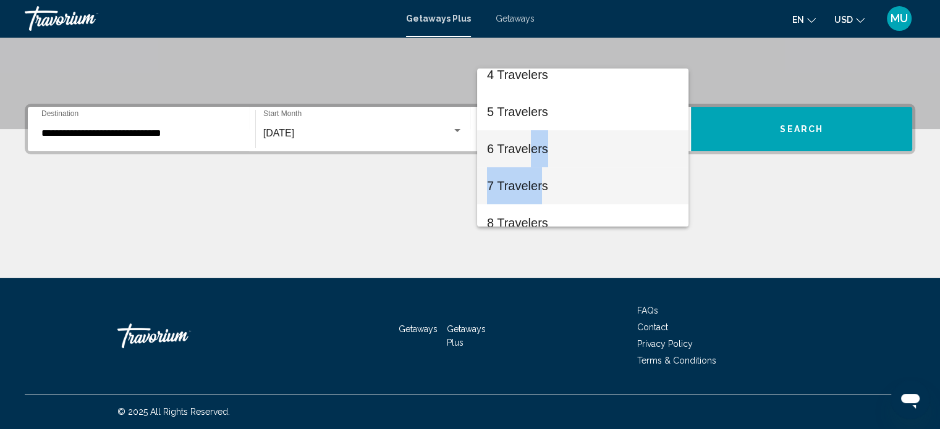
drag, startPoint x: 533, startPoint y: 153, endPoint x: 543, endPoint y: 195, distance: 43.9
click at [543, 195] on div "Any Occupancy 2 Travelers 3 Travelers 4 Travelers 5 Travelers 6 Travelers 7 Tra…" at bounding box center [582, 148] width 211 height 158
click at [537, 186] on span "7 Travelers" at bounding box center [583, 185] width 192 height 37
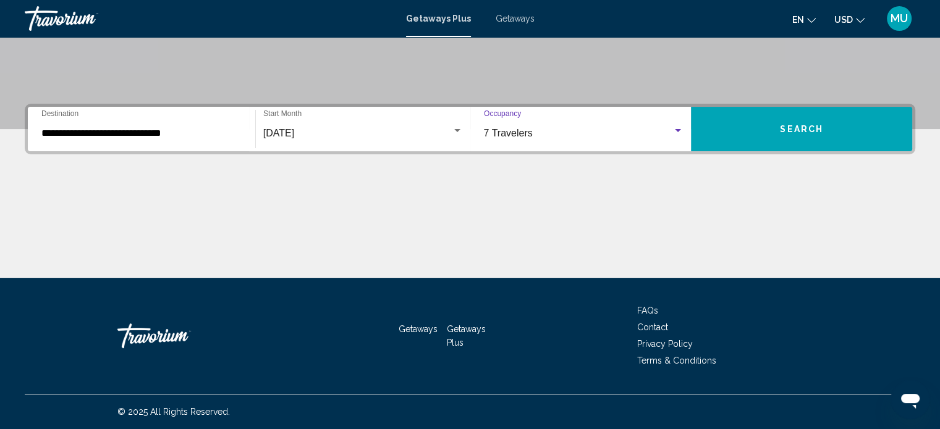
scroll to position [222, 0]
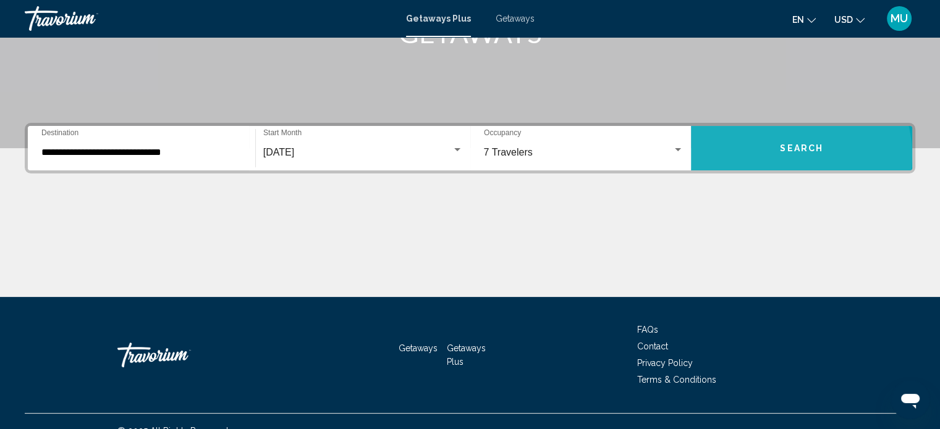
click at [783, 154] on span "Search" at bounding box center [801, 149] width 43 height 10
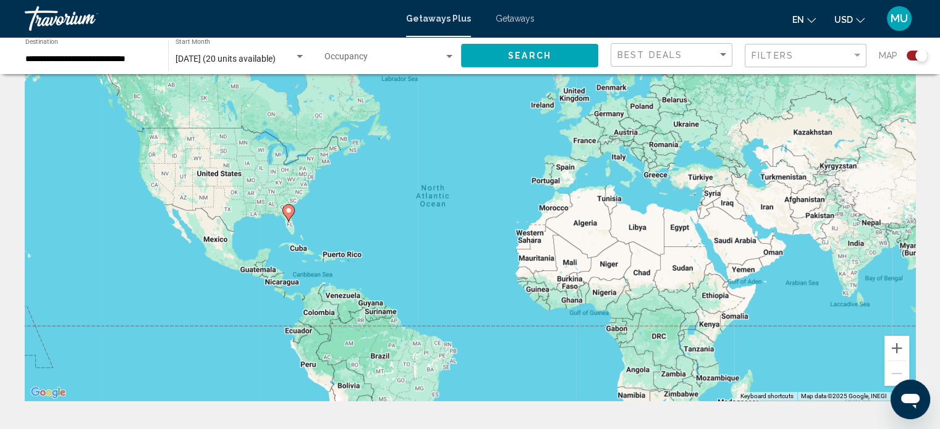
scroll to position [185, 0]
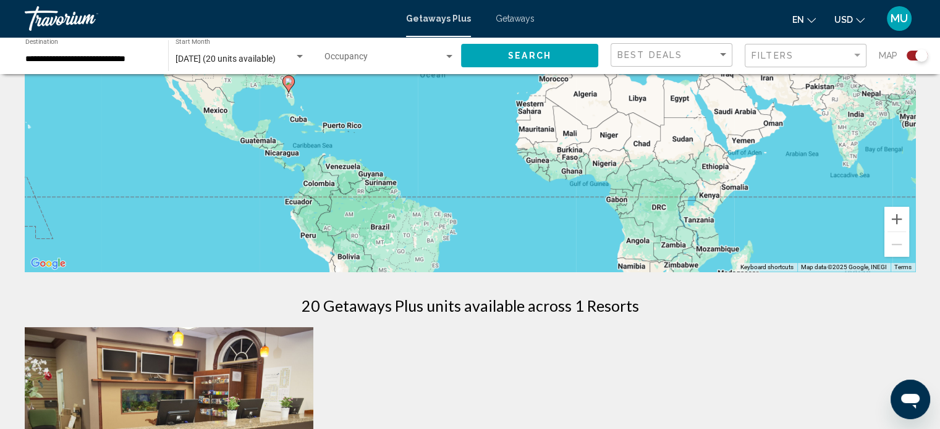
click at [230, 64] on span "September 2025 (20 units available)" at bounding box center [225, 59] width 100 height 10
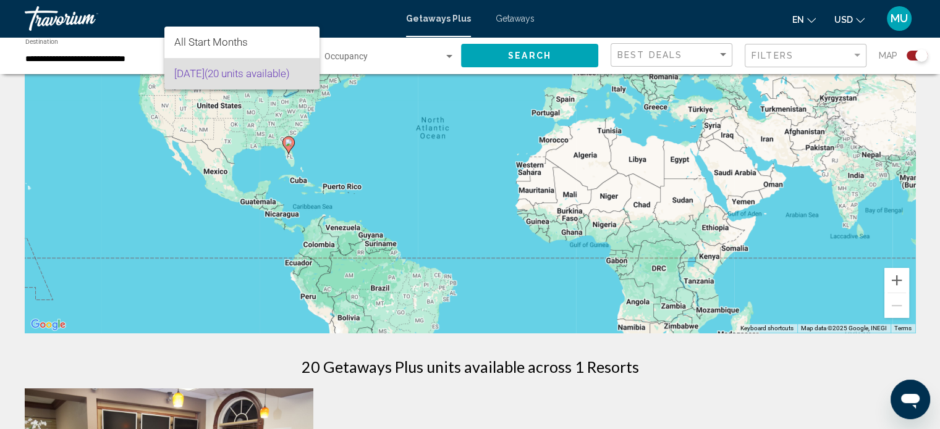
scroll to position [124, 0]
click at [224, 22] on div at bounding box center [470, 214] width 940 height 429
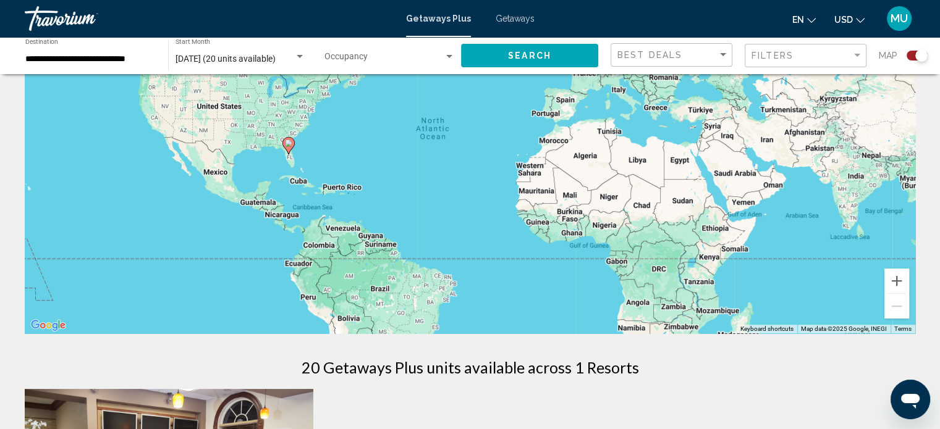
click at [229, 37] on mat-toolbar "Getaways Plus Getaways en English Español Français Italiano Português русский U…" at bounding box center [470, 18] width 940 height 37
click at [231, 64] on span "September 2025 (20 units available)" at bounding box center [225, 59] width 100 height 10
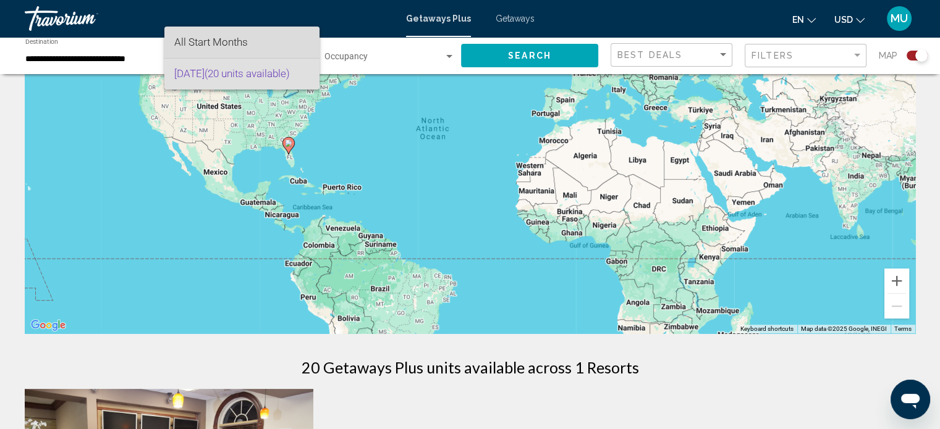
click at [227, 45] on span "All Start Months" at bounding box center [211, 42] width 74 height 12
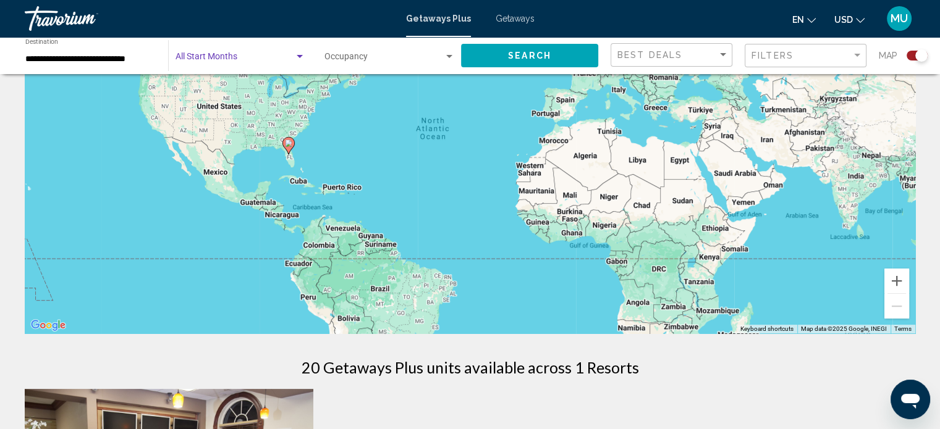
click at [237, 64] on span "Search widget" at bounding box center [234, 59] width 119 height 10
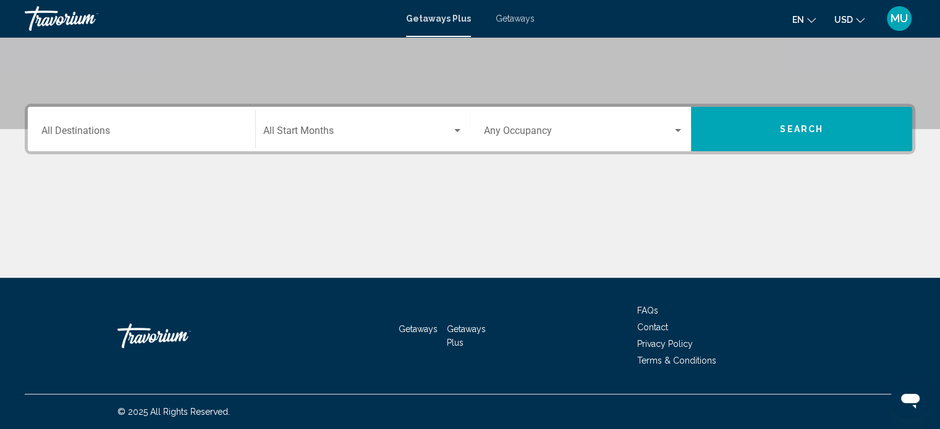
click at [119, 139] on input "Destination All Destinations" at bounding box center [141, 133] width 200 height 11
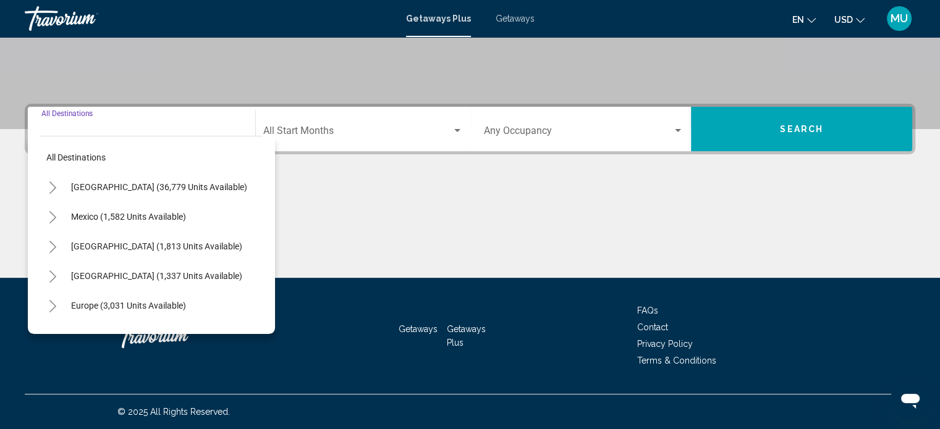
scroll to position [381, 0]
click at [57, 182] on icon "Toggle United States (36,779 units available)" at bounding box center [52, 188] width 9 height 12
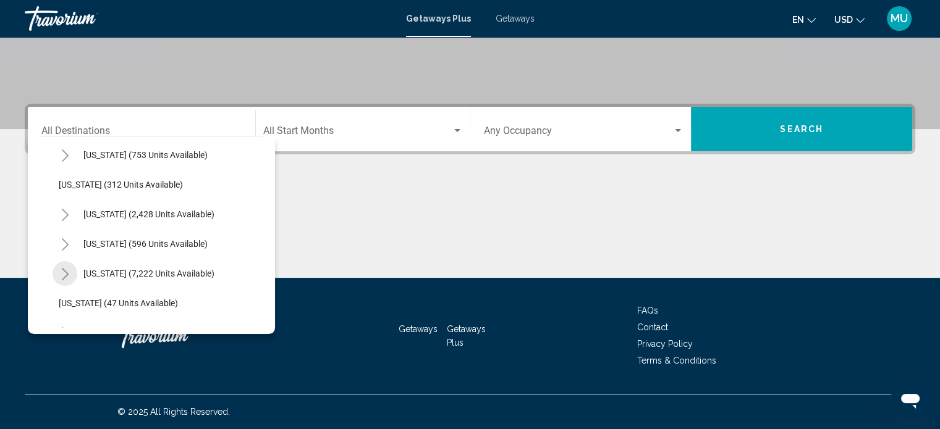
click at [69, 268] on icon "Toggle Florida (7,222 units available)" at bounding box center [65, 274] width 7 height 12
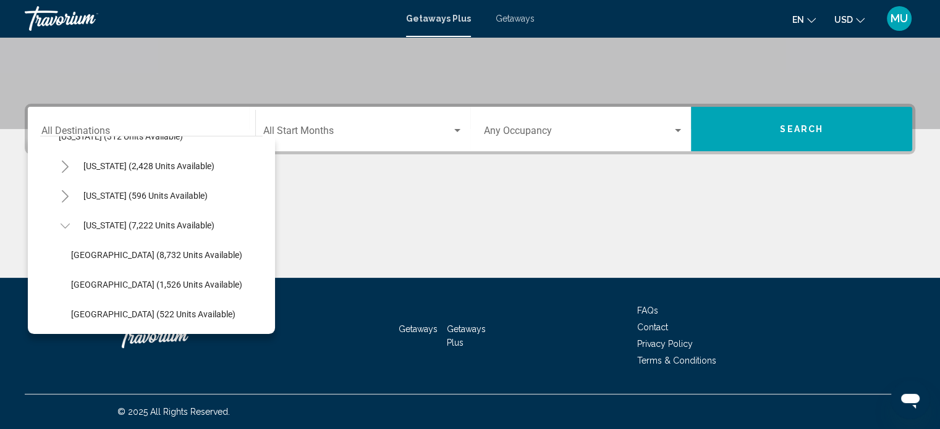
scroll to position [124, 0]
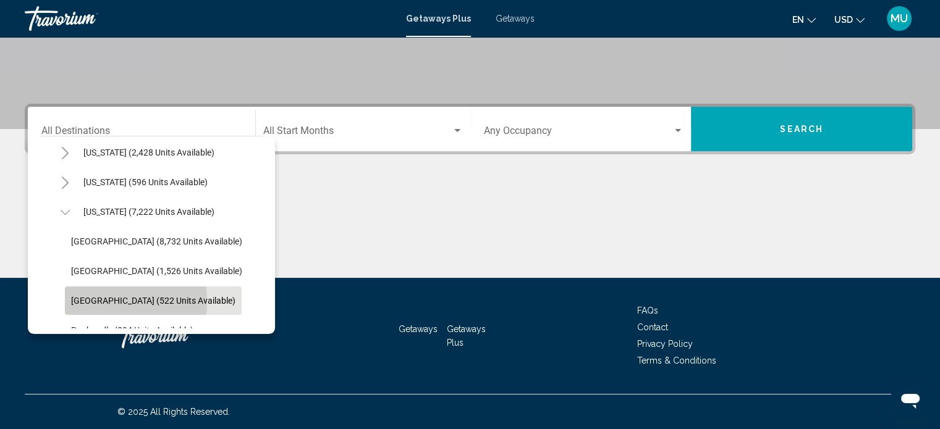
click at [106, 296] on span "West Coast (522 units available)" at bounding box center [153, 301] width 164 height 10
type input "**********"
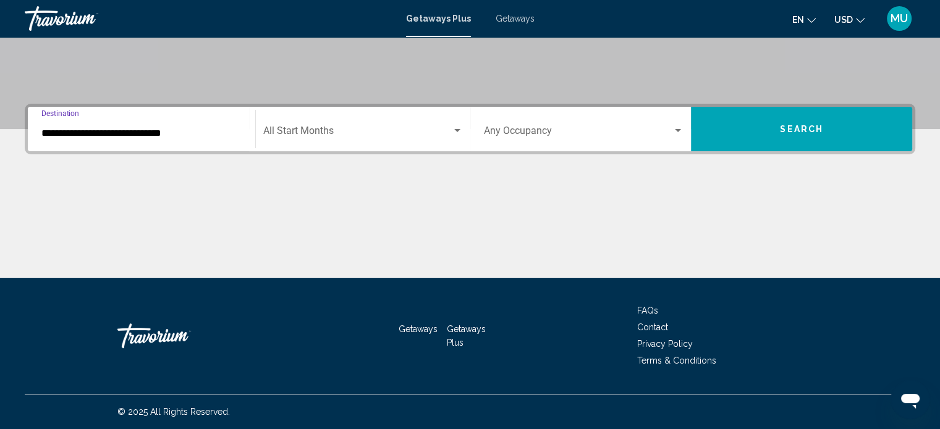
click at [326, 128] on span "Search widget" at bounding box center [357, 133] width 188 height 11
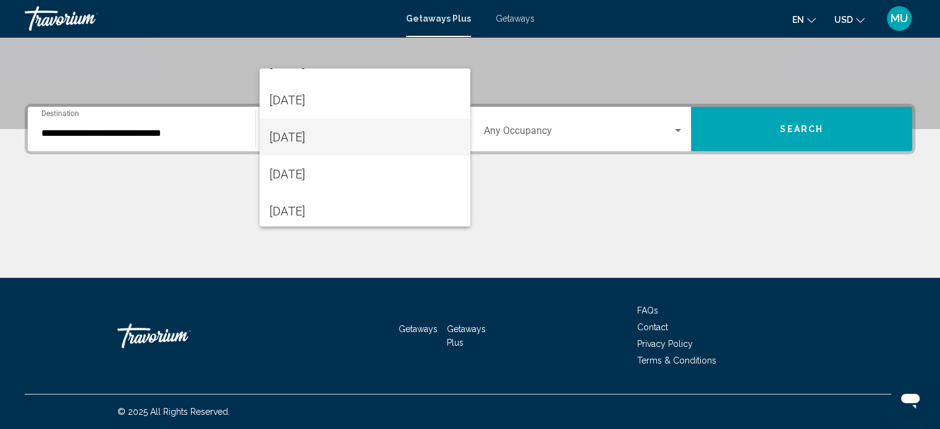
scroll to position [361, 0]
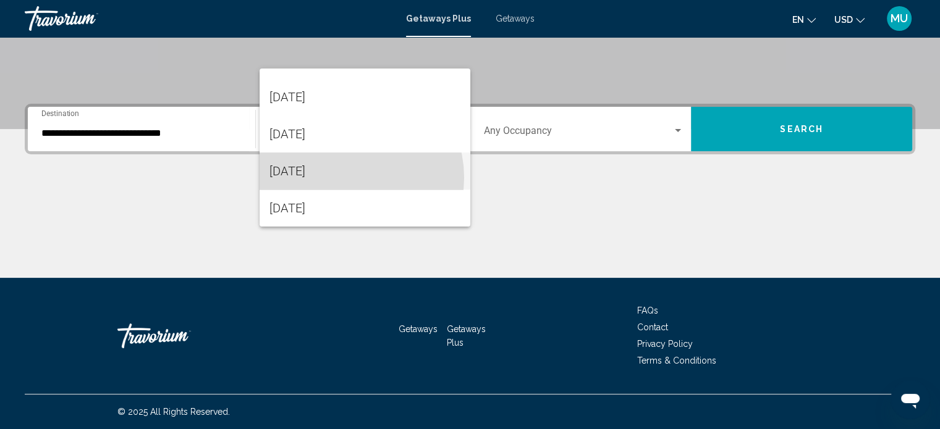
click at [350, 177] on span "August 2026" at bounding box center [364, 171] width 191 height 37
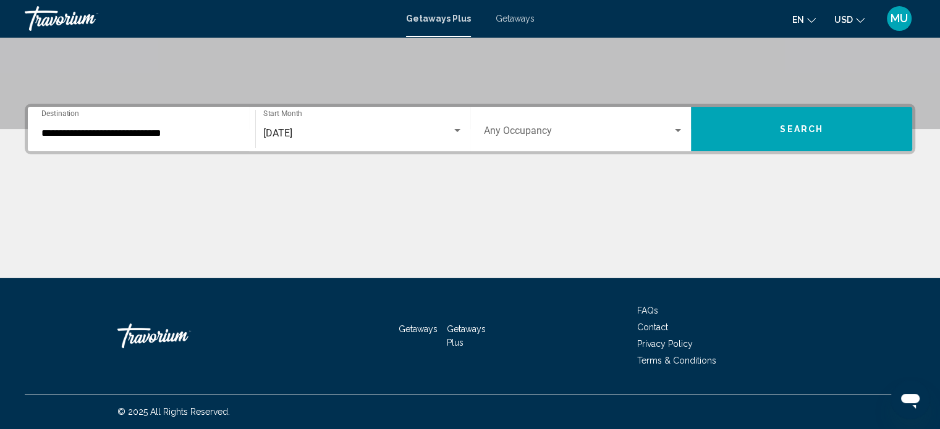
click at [538, 110] on div "Occupancy Any Occupancy" at bounding box center [584, 129] width 200 height 39
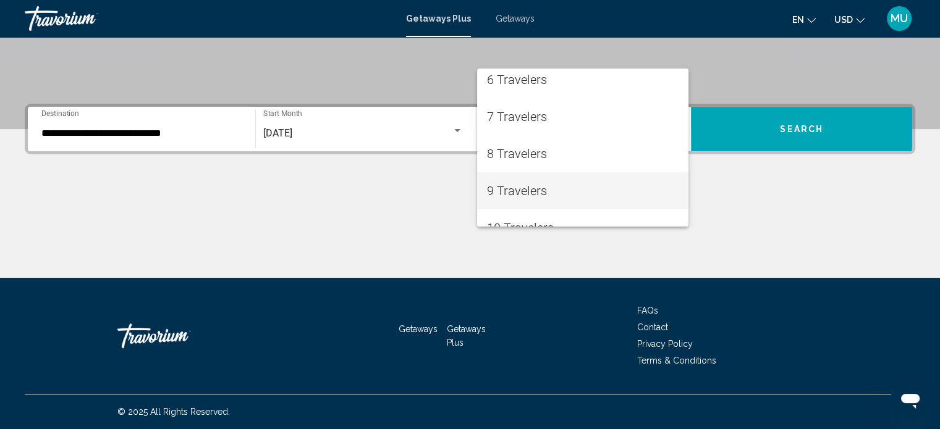
scroll to position [213, 0]
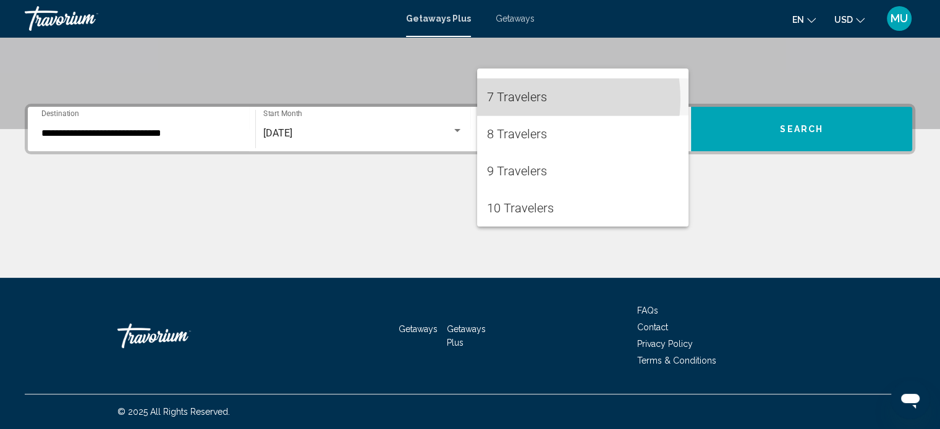
click at [536, 99] on span "7 Travelers" at bounding box center [583, 96] width 192 height 37
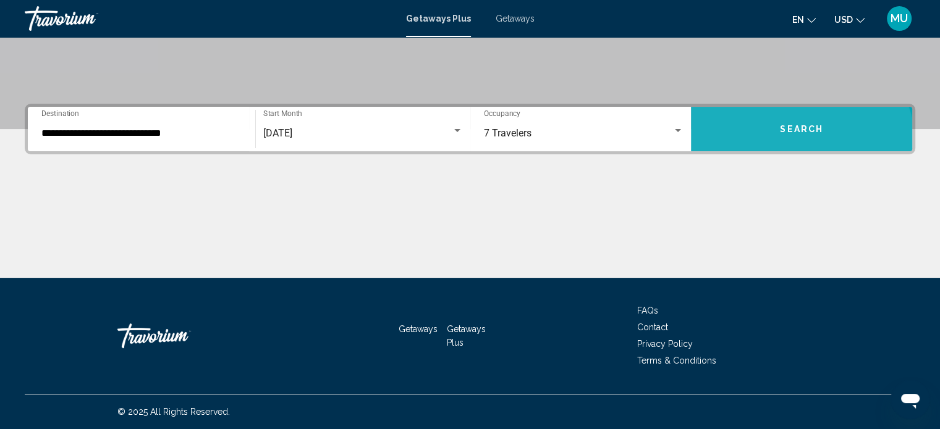
click at [775, 107] on button "Search" at bounding box center [801, 129] width 221 height 44
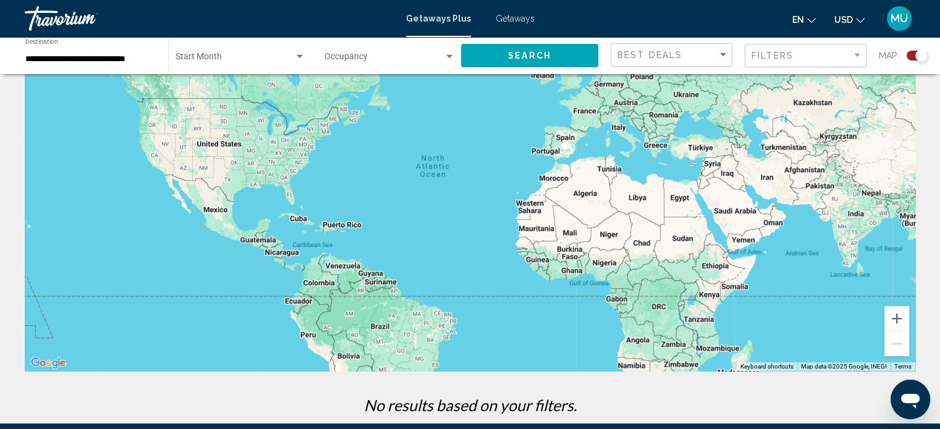
scroll to position [62, 0]
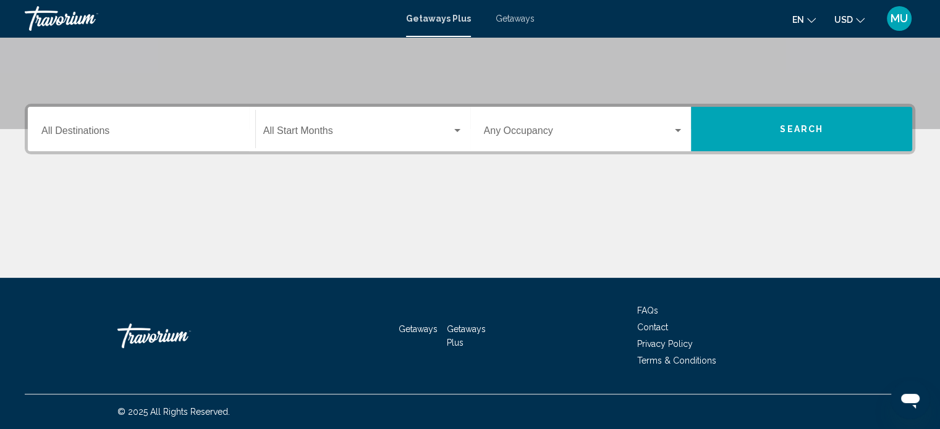
click at [171, 139] on input "Destination All Destinations" at bounding box center [141, 133] width 200 height 11
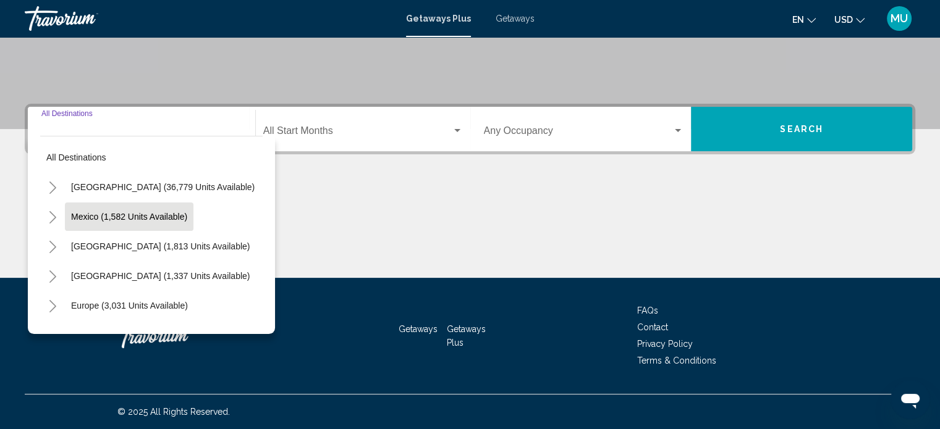
scroll to position [381, 0]
click at [56, 182] on icon "Toggle United States (36,779 units available)" at bounding box center [52, 188] width 7 height 12
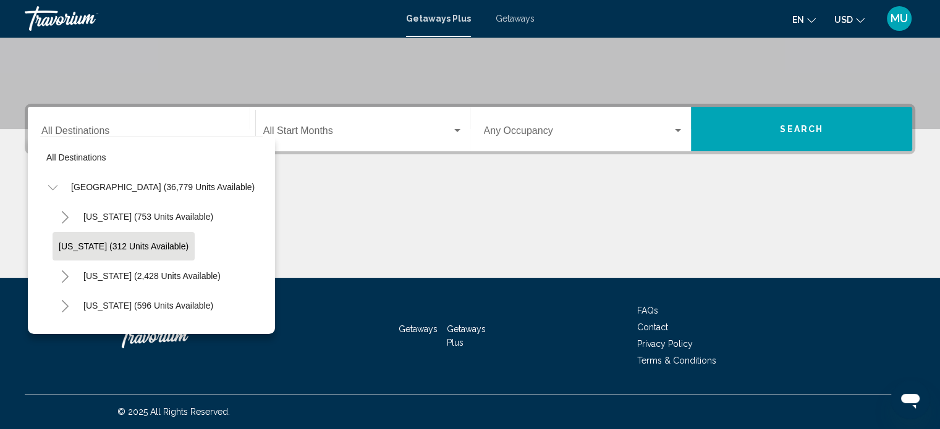
scroll to position [124, 0]
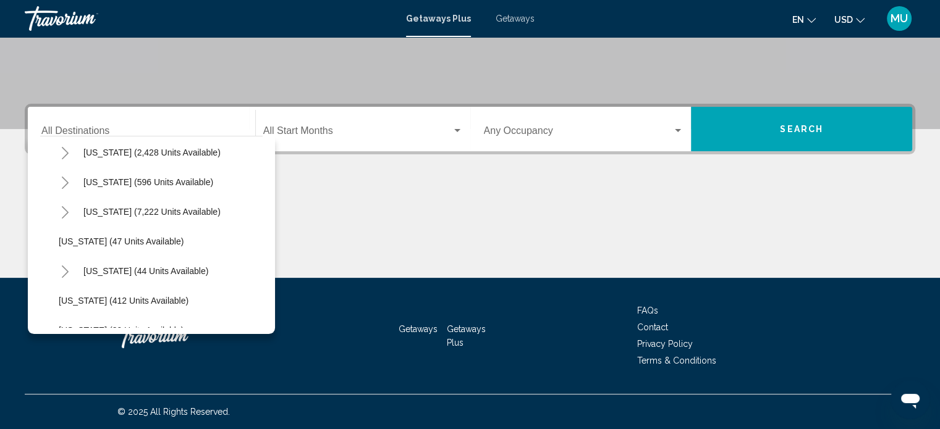
click at [70, 206] on icon "Toggle Florida (7,222 units available)" at bounding box center [65, 212] width 9 height 12
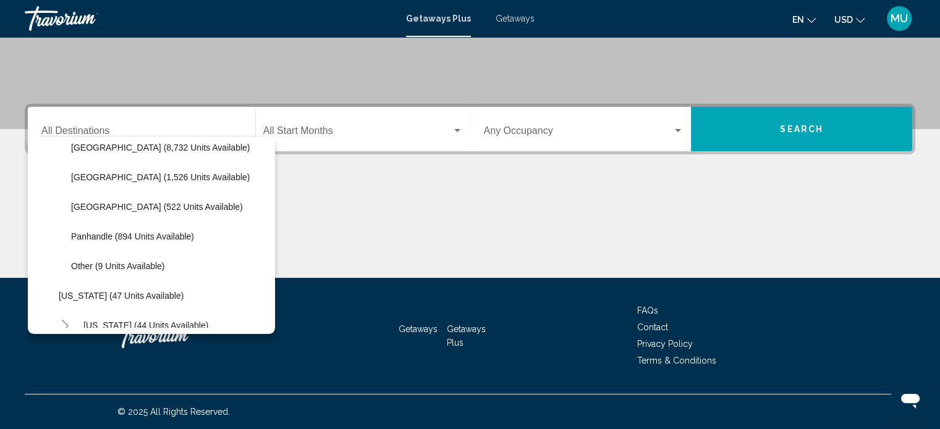
scroll to position [247, 0]
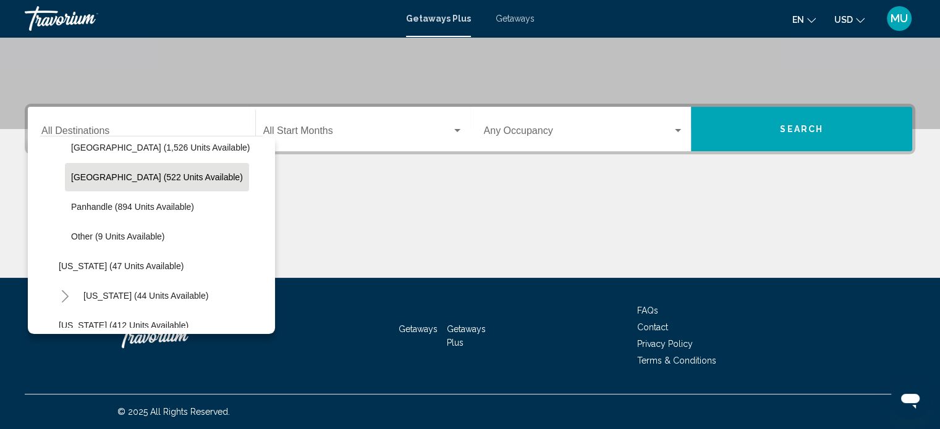
click at [100, 172] on span "West Coast (522 units available)" at bounding box center [157, 177] width 172 height 10
type input "**********"
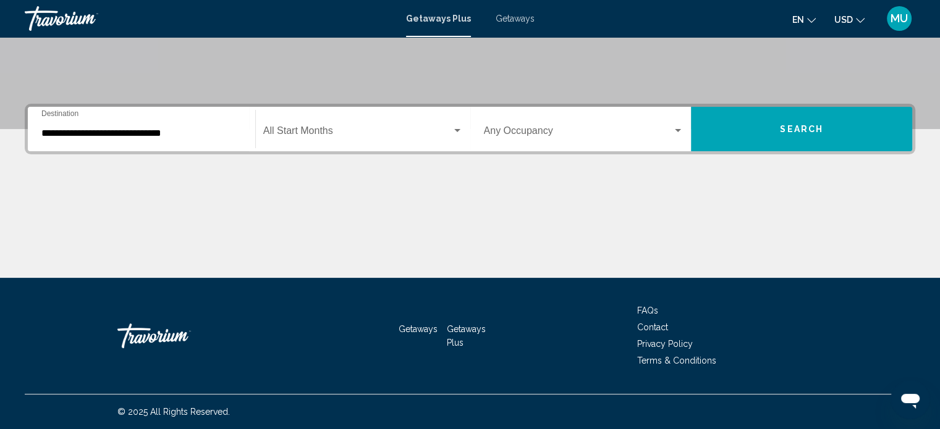
click at [301, 110] on div "Start Month All Start Months" at bounding box center [363, 129] width 200 height 39
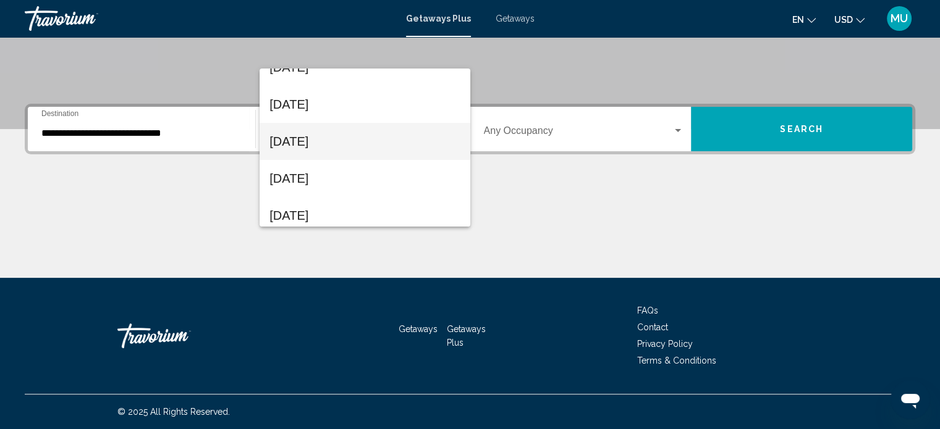
scroll to position [309, 0]
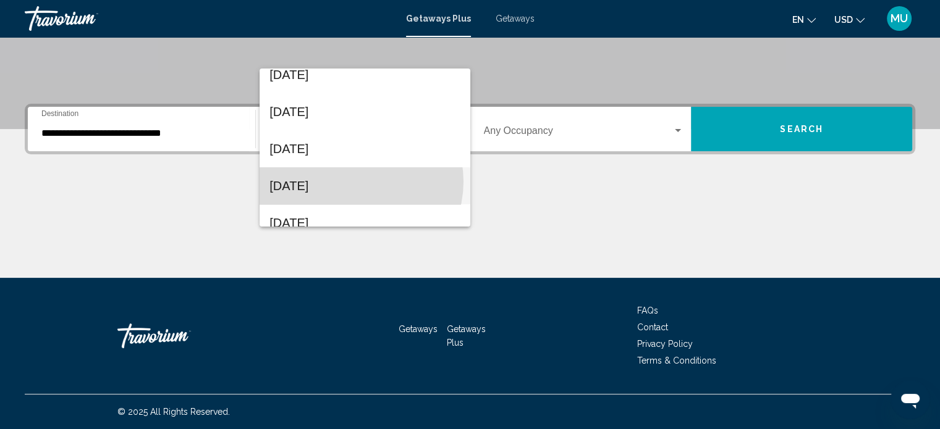
click at [354, 182] on span "July 2026" at bounding box center [364, 185] width 191 height 37
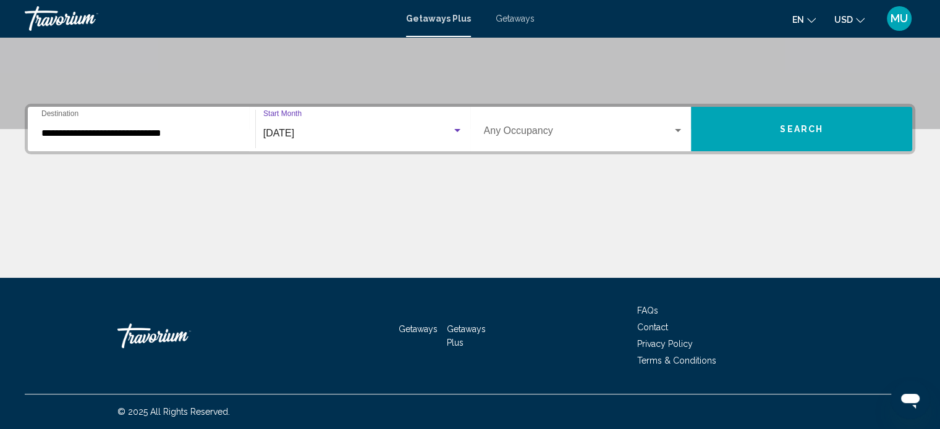
click at [592, 110] on div "Occupancy Any Occupancy" at bounding box center [584, 129] width 200 height 39
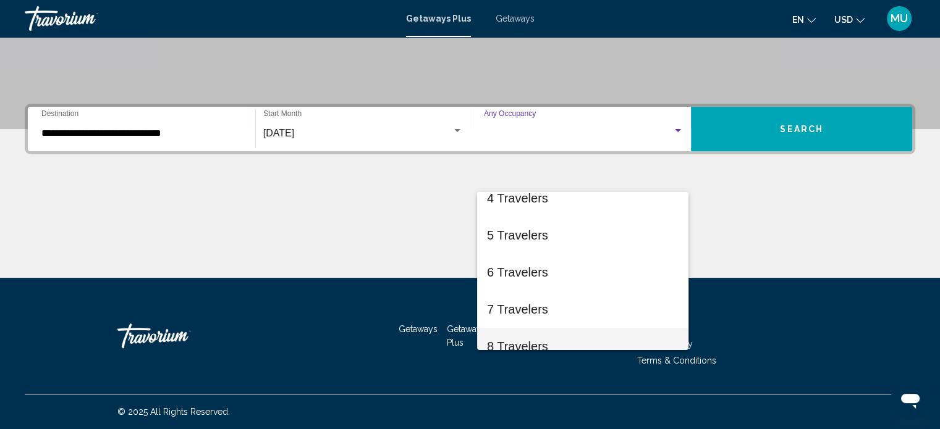
scroll to position [185, 0]
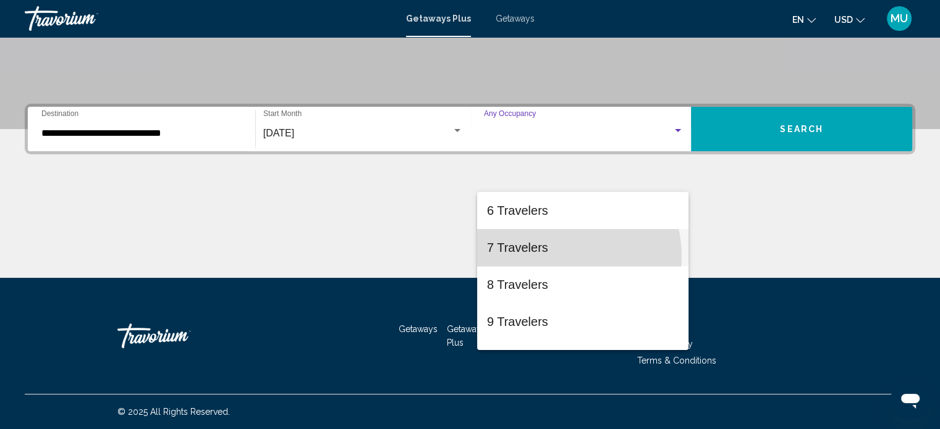
click at [554, 256] on span "7 Travelers" at bounding box center [583, 247] width 192 height 37
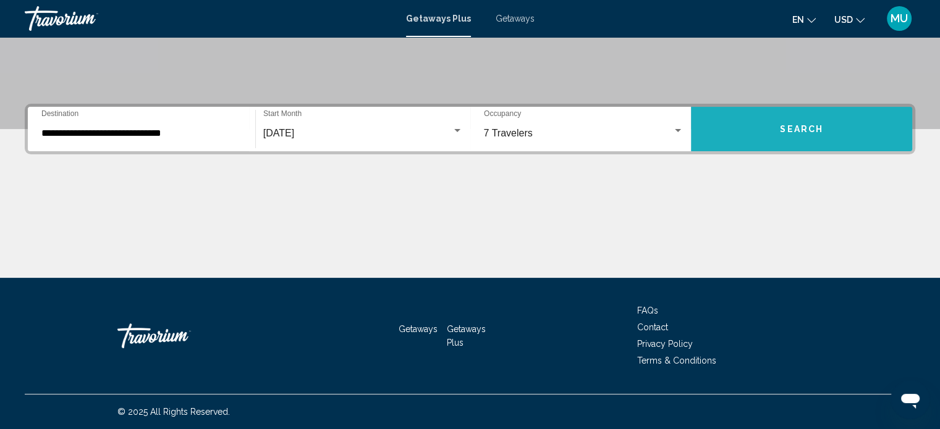
click at [800, 151] on button "Search" at bounding box center [801, 129] width 221 height 44
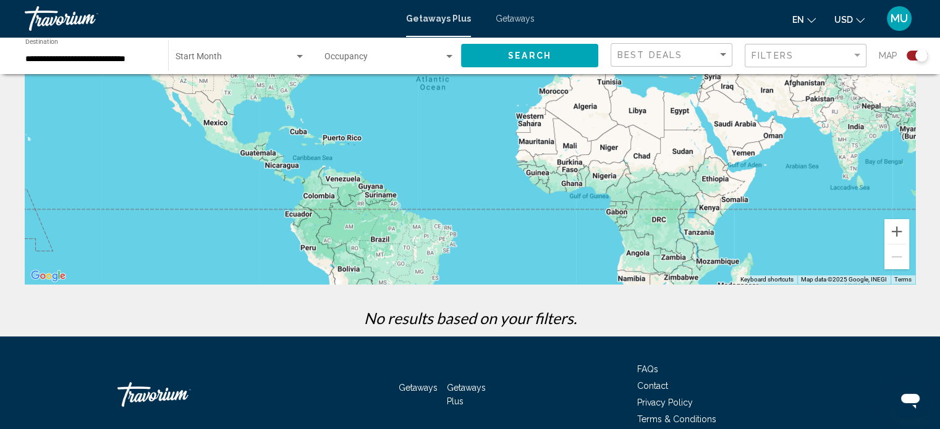
scroll to position [57, 0]
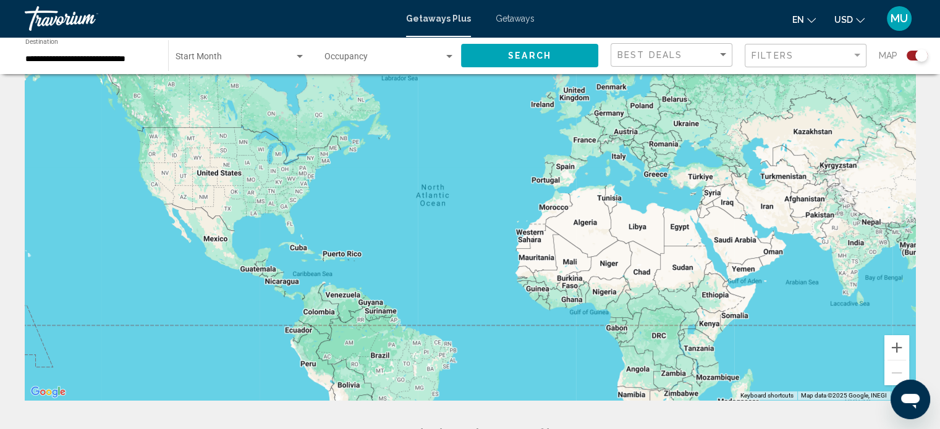
click at [195, 66] on div "Start Month All Start Months" at bounding box center [240, 56] width 130 height 34
